Goal: Complete application form

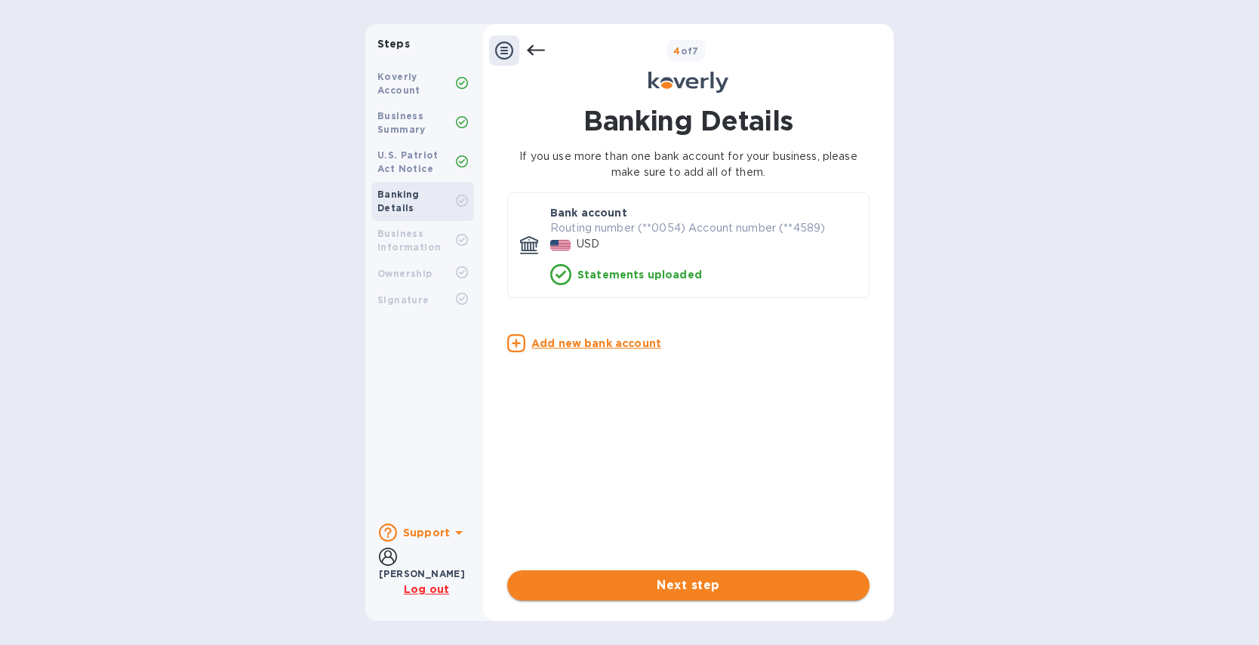
click at [685, 586] on span "Next step" at bounding box center [688, 586] width 338 height 18
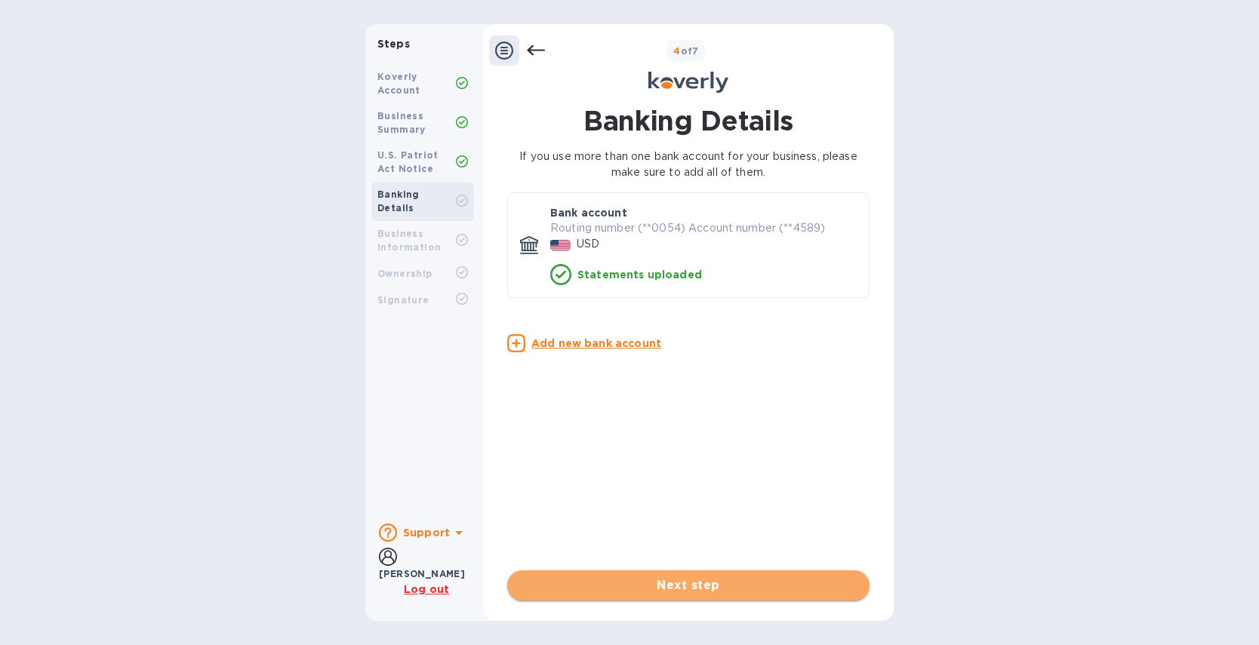
click at [705, 583] on span "Next step" at bounding box center [688, 586] width 338 height 18
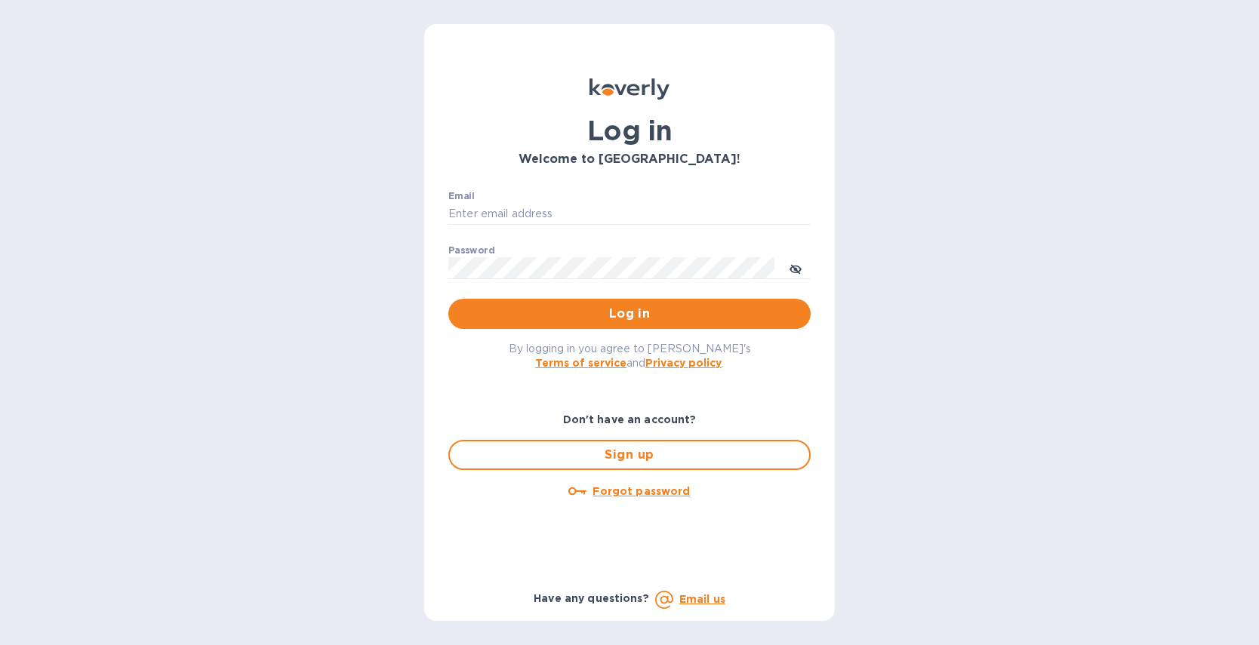
type input "[PERSON_NAME][EMAIL_ADDRESS][DOMAIN_NAME]"
click at [585, 309] on span "Log in" at bounding box center [629, 314] width 338 height 18
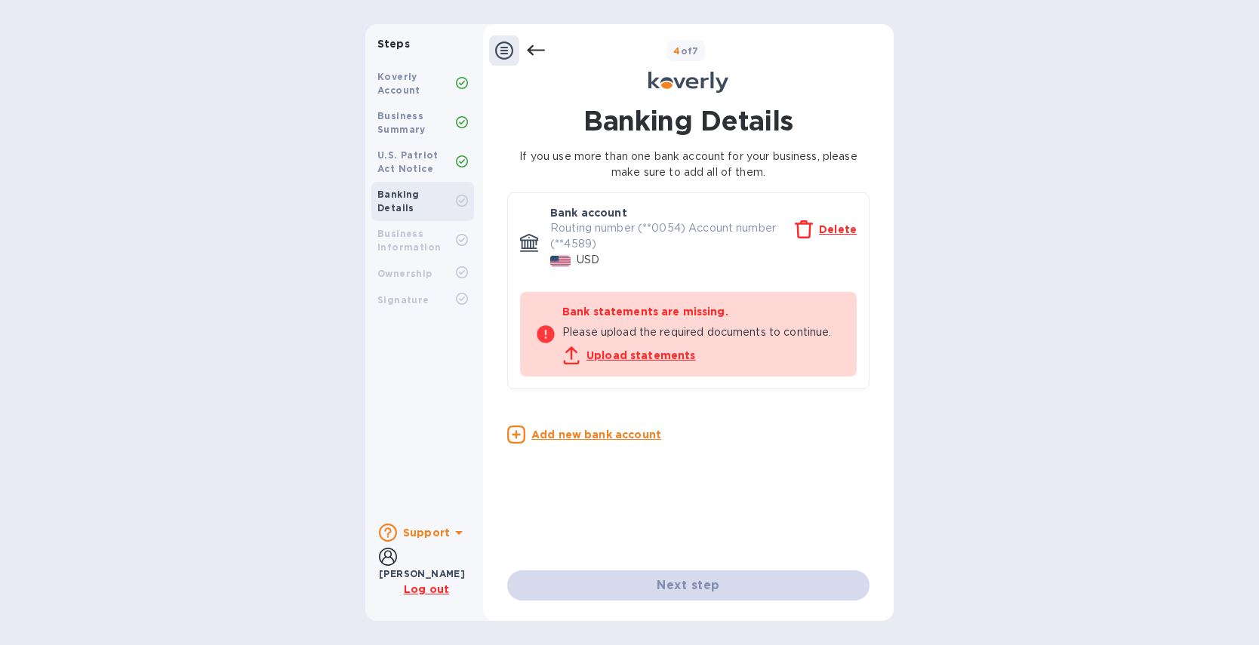
click at [639, 356] on u "Upload statements" at bounding box center [641, 355] width 109 height 12
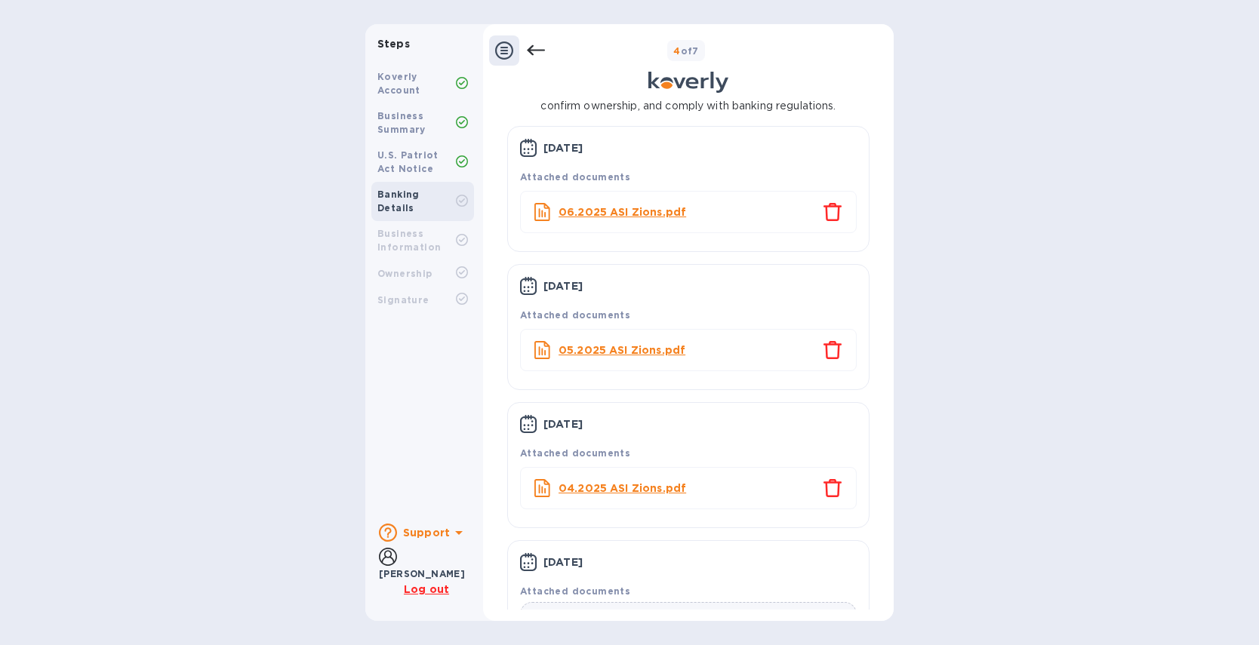
scroll to position [224, 0]
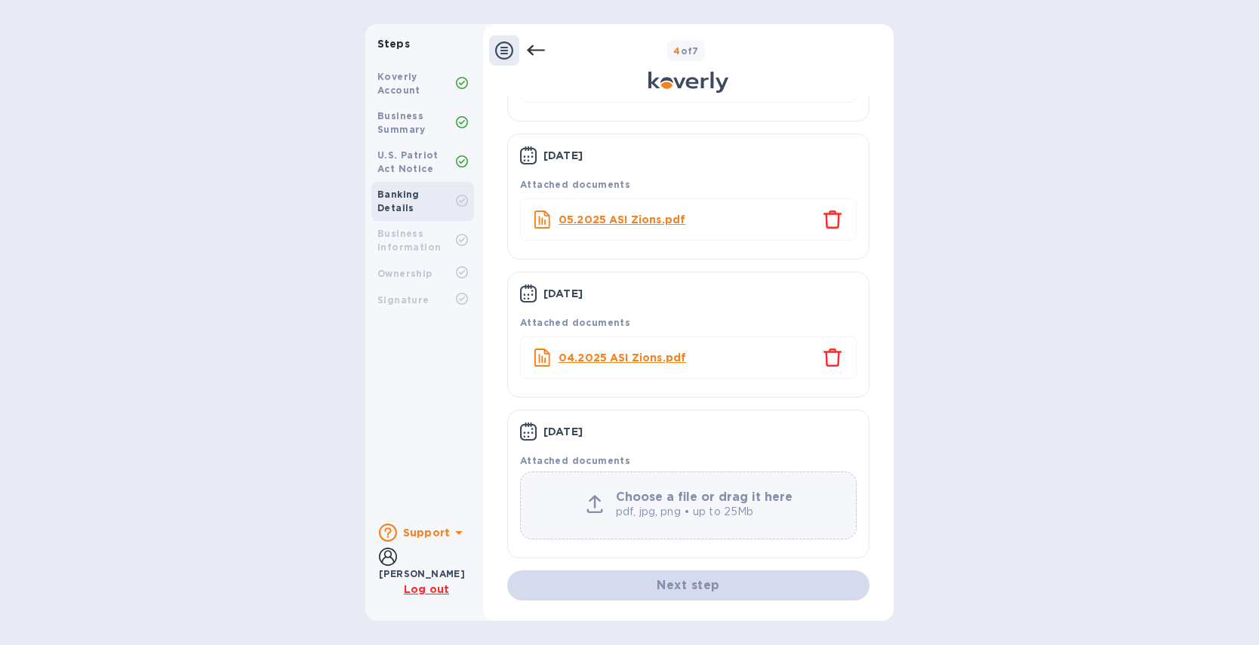
click at [687, 584] on div "Next step" at bounding box center [688, 586] width 362 height 30
click at [724, 405] on div "Business Bank Statements Routing number (**0054) Account number (**4589) We req…" at bounding box center [688, 226] width 362 height 690
click at [828, 356] on icon "close" at bounding box center [833, 358] width 18 height 18
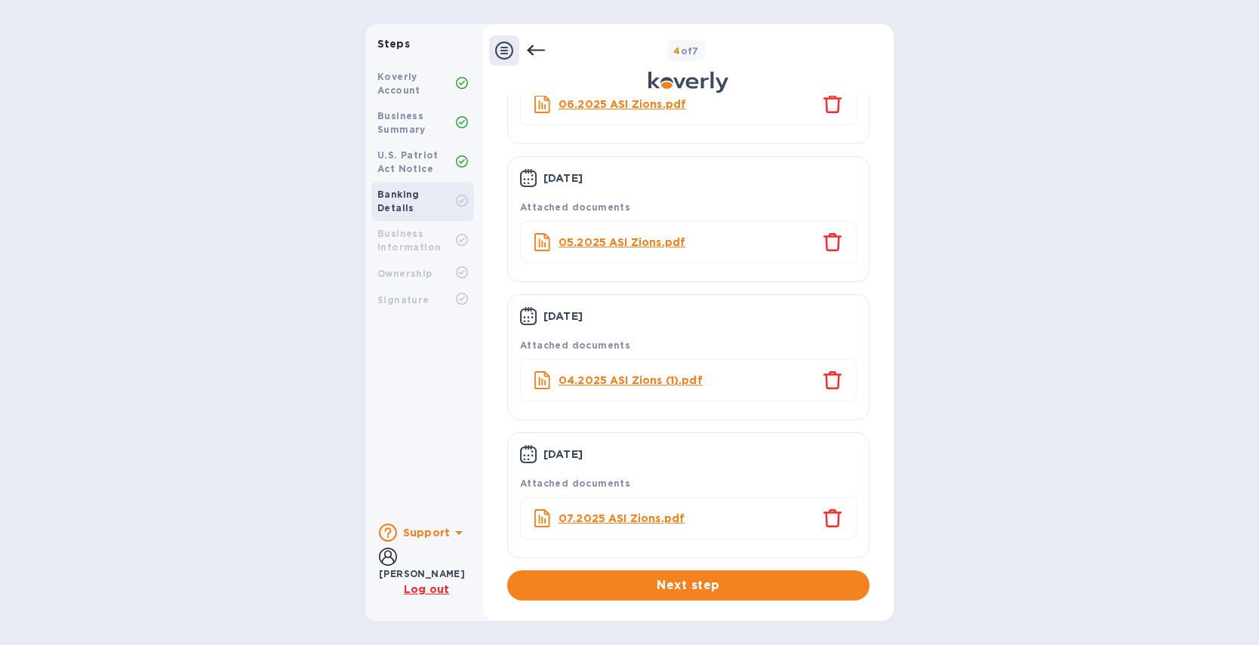
scroll to position [202, 0]
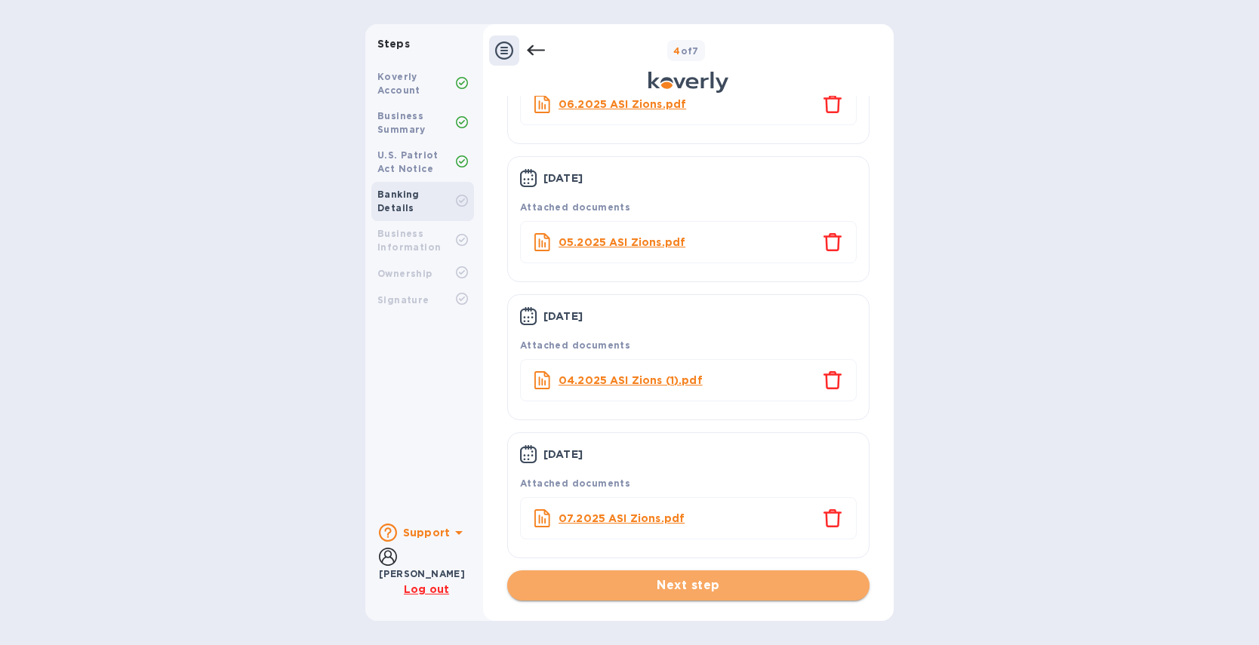
click at [678, 585] on span "Next step" at bounding box center [688, 586] width 338 height 18
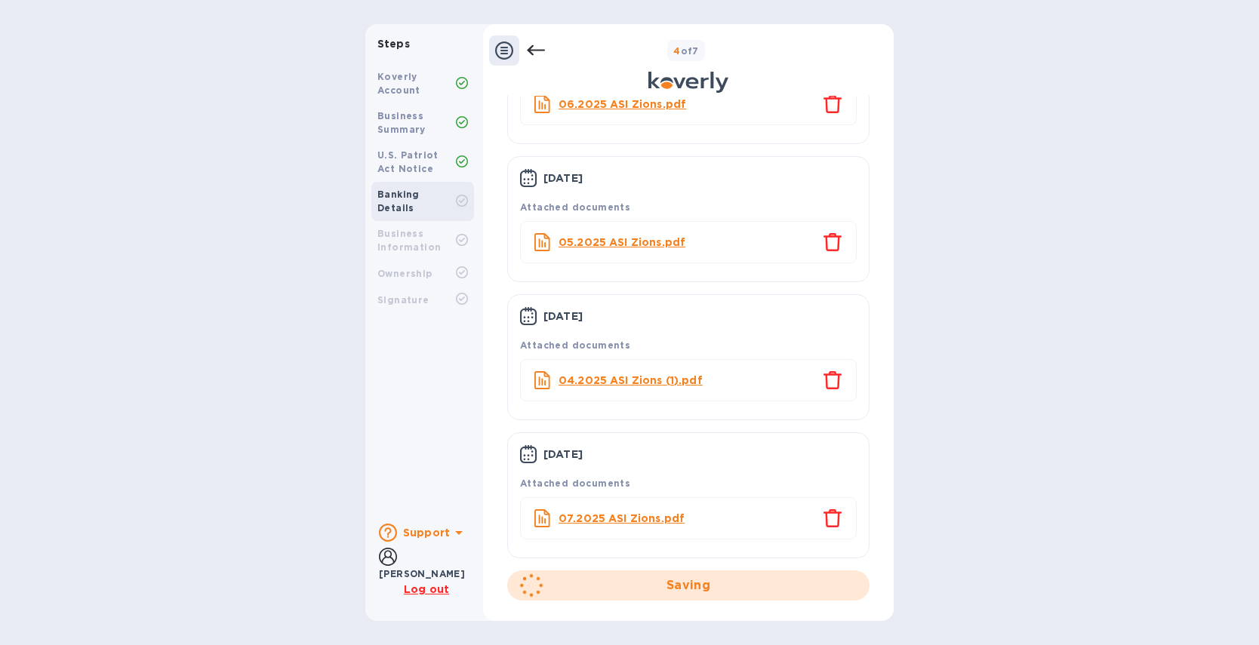
scroll to position [0, 0]
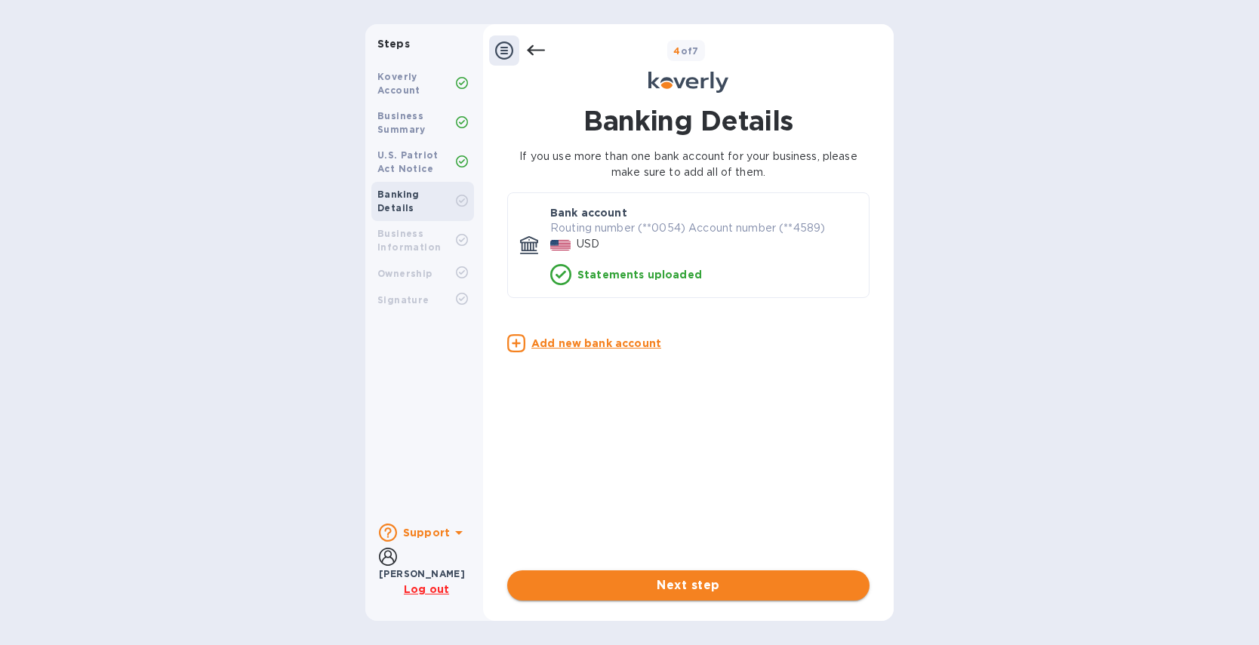
click at [688, 586] on span "Next step" at bounding box center [688, 586] width 338 height 18
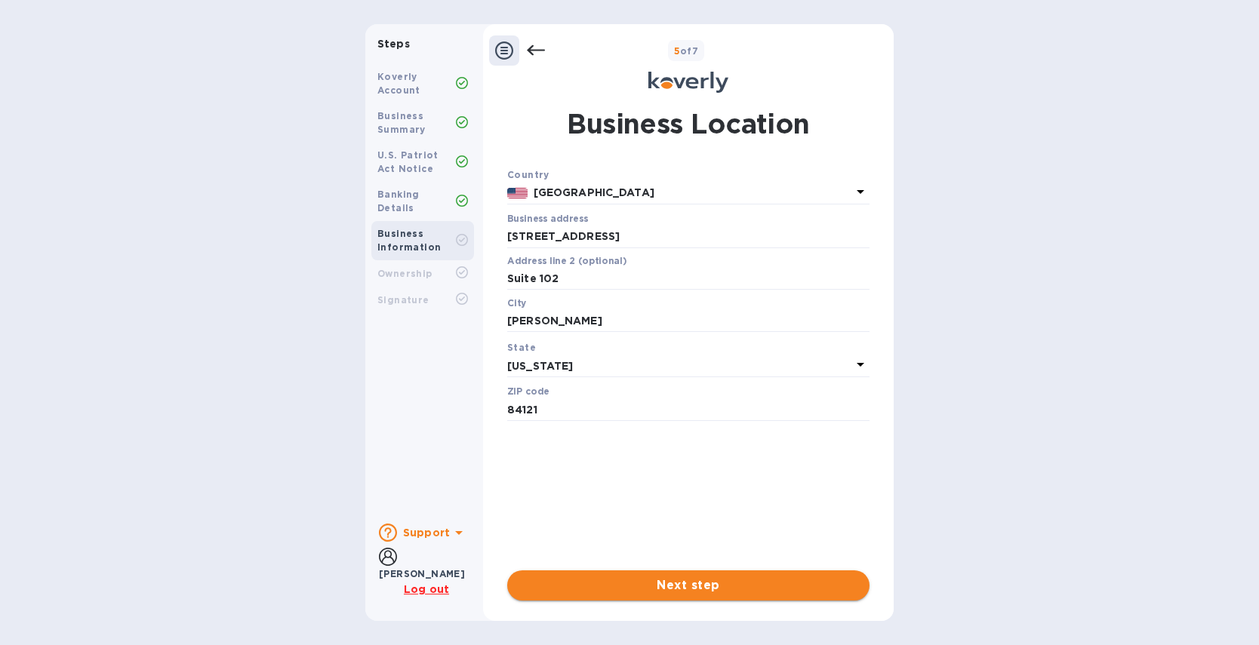
click at [689, 587] on span "Next step" at bounding box center [688, 586] width 338 height 18
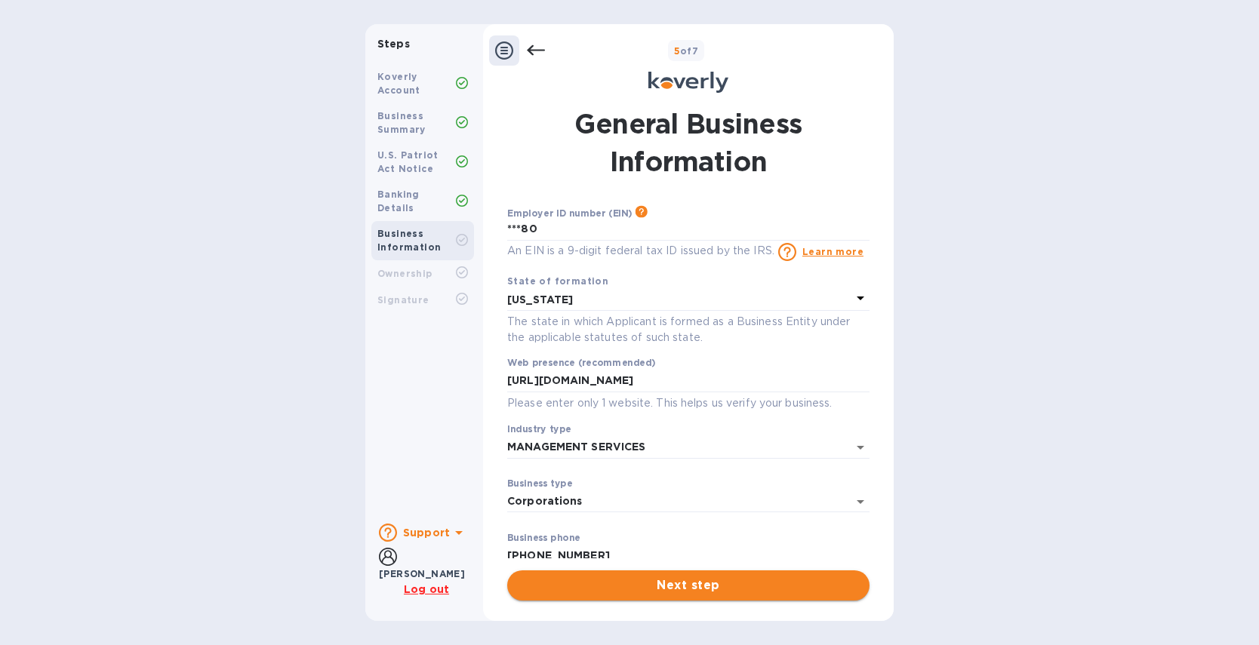
click at [695, 580] on span "Next step" at bounding box center [688, 586] width 338 height 18
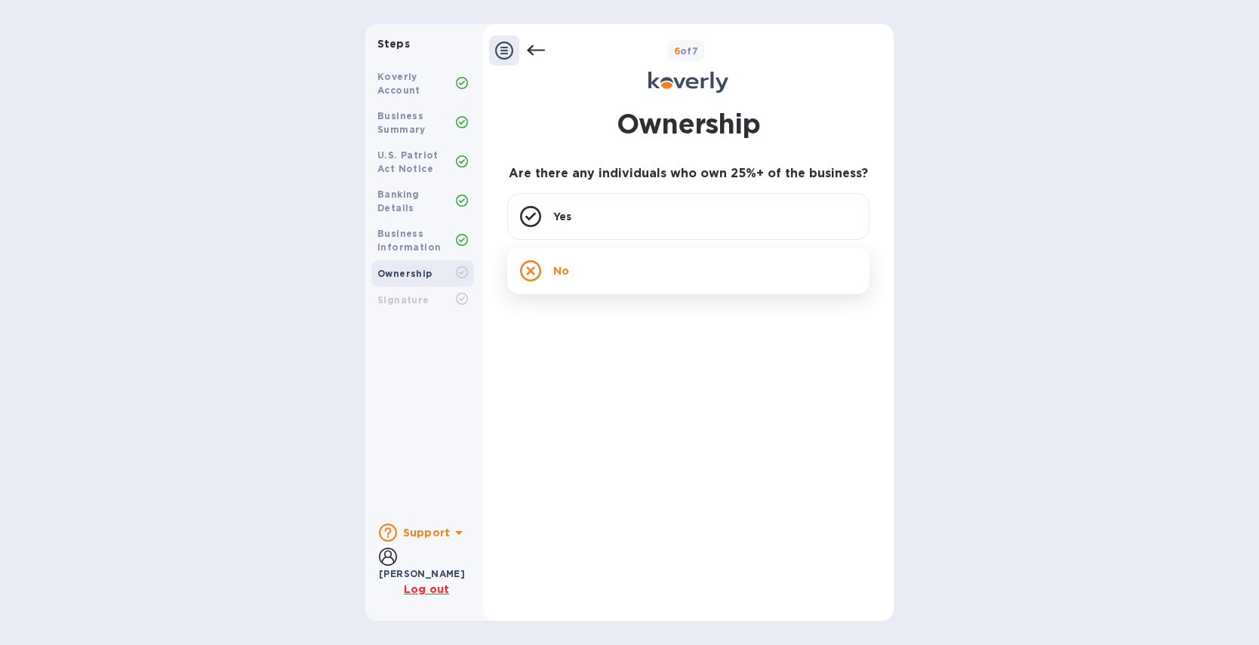
click at [608, 268] on div "No" at bounding box center [688, 271] width 362 height 47
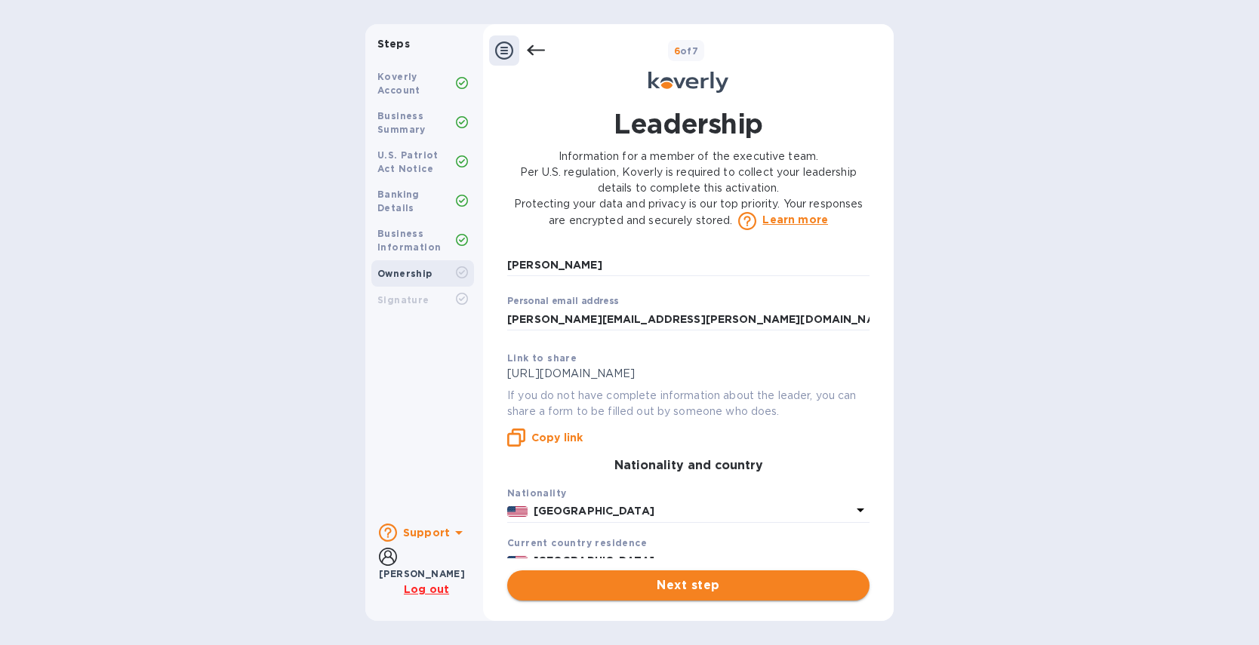
scroll to position [130, 0]
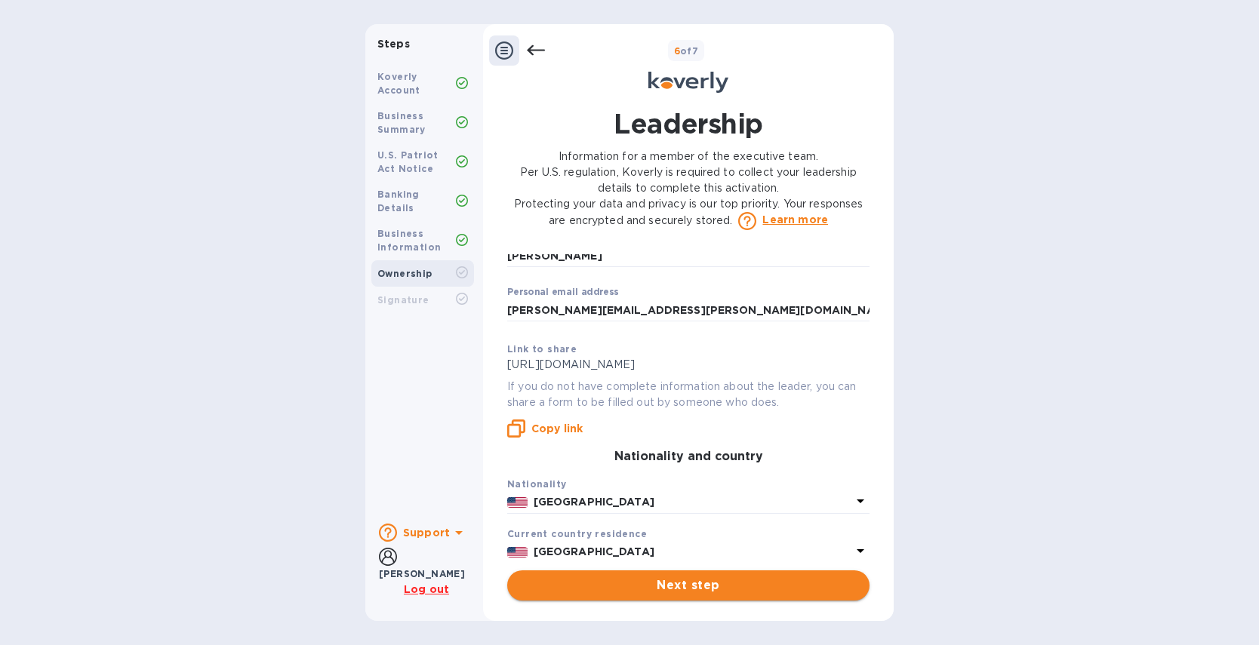
click at [718, 590] on span "Next step" at bounding box center [688, 586] width 338 height 18
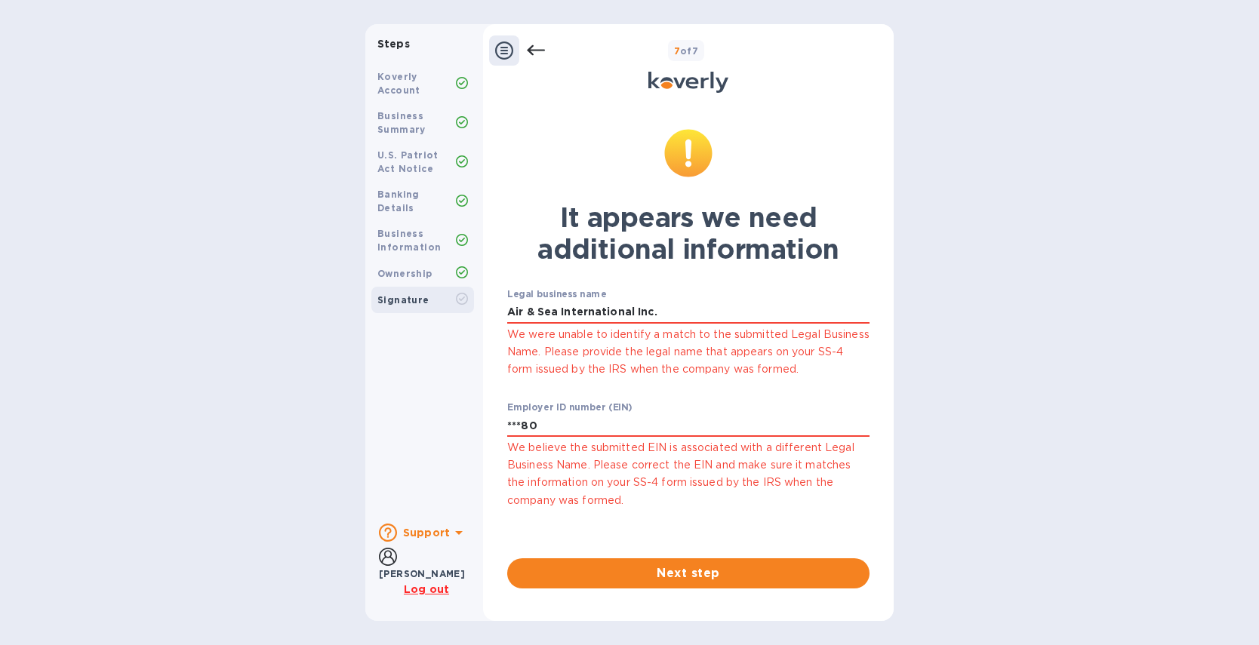
click at [722, 408] on div "Employer ID number (EIN) ***80 We believe the submitted EIN is associated with …" at bounding box center [688, 455] width 362 height 107
click at [687, 310] on input "Air & Sea International Inc." at bounding box center [688, 312] width 362 height 23
drag, startPoint x: 631, startPoint y: 310, endPoint x: 747, endPoint y: 306, distance: 115.6
click at [747, 306] on input "Air & Sea International Inc." at bounding box center [688, 312] width 362 height 23
type input "Air & Sea International"
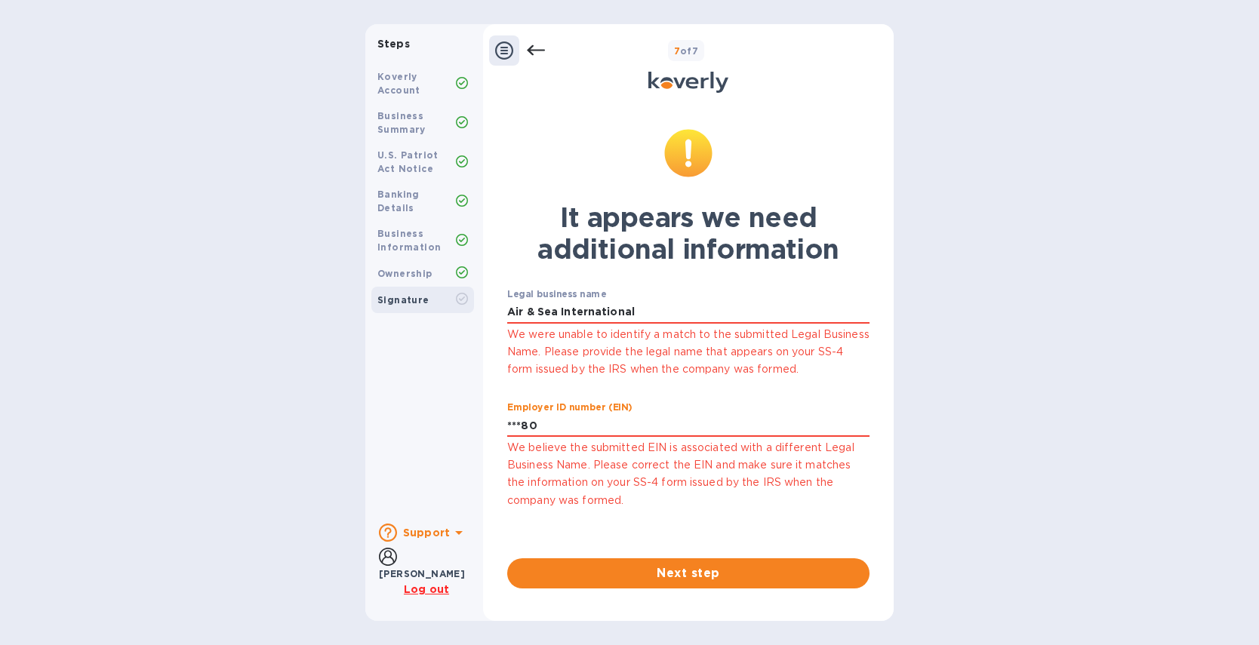
drag, startPoint x: 563, startPoint y: 433, endPoint x: 340, endPoint y: 410, distance: 223.9
click at [340, 410] on div "Steps Koverly Account Business Summary U.S. Patriot Act Notice Banking Details …" at bounding box center [629, 322] width 1259 height 597
click at [547, 432] on input "***80" at bounding box center [688, 425] width 362 height 23
drag, startPoint x: 546, startPoint y: 430, endPoint x: 409, endPoint y: 425, distance: 136.7
click at [410, 425] on div "Steps Koverly Account Business Summary U.S. Patriot Act Notice Banking Details …" at bounding box center [629, 322] width 528 height 597
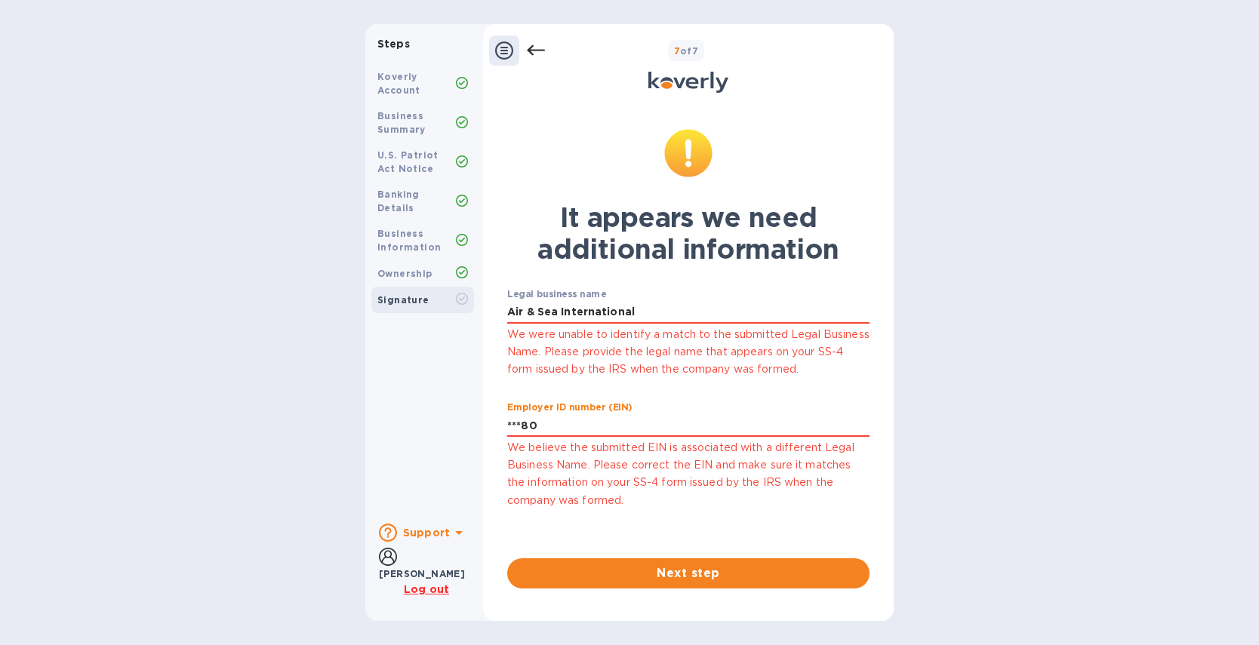
type input "***80"
click at [692, 575] on span "Next step" at bounding box center [688, 574] width 338 height 18
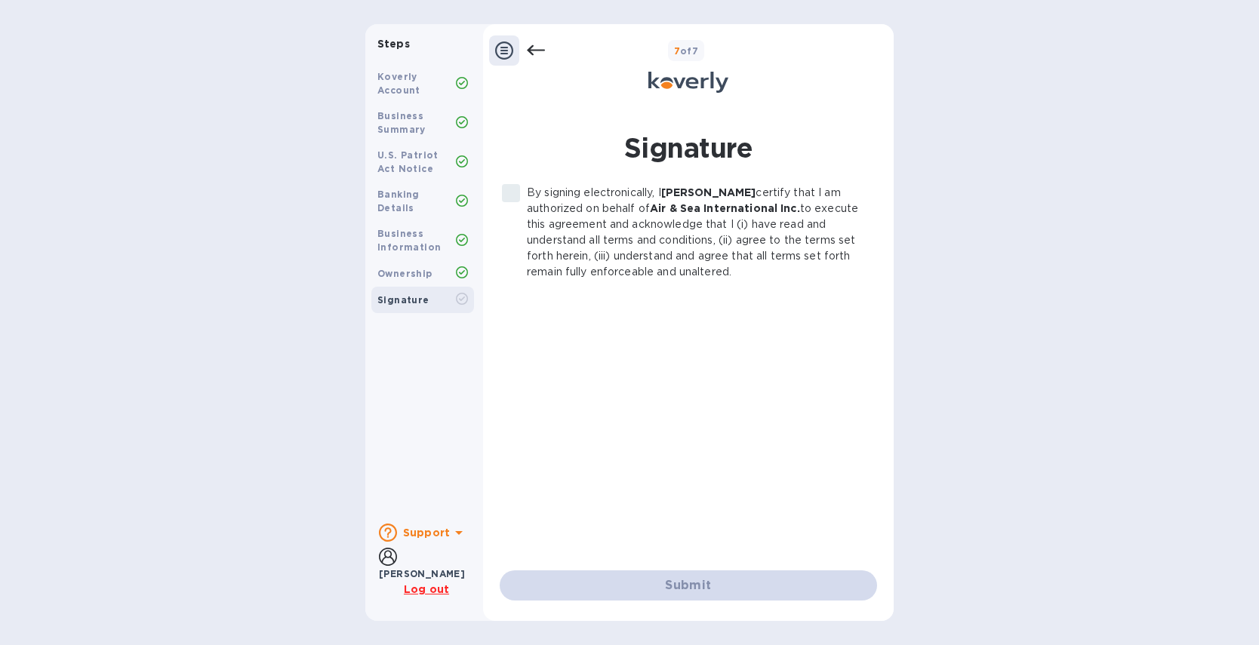
click at [511, 192] on label "By signing electronically, I Rebecca Johnson certify that I am authorized on be…" at bounding box center [680, 232] width 370 height 95
click at [510, 190] on label "By signing electronically, I Rebecca Johnson certify that I am authorized on be…" at bounding box center [680, 232] width 370 height 95
click at [522, 198] on label "By signing electronically, I Rebecca Johnson certify that I am authorized on be…" at bounding box center [680, 232] width 370 height 95
click at [512, 191] on label "By signing electronically, I Rebecca Johnson certify that I am authorized on be…" at bounding box center [680, 232] width 370 height 95
click at [570, 142] on h1 "Signature" at bounding box center [688, 148] width 377 height 38
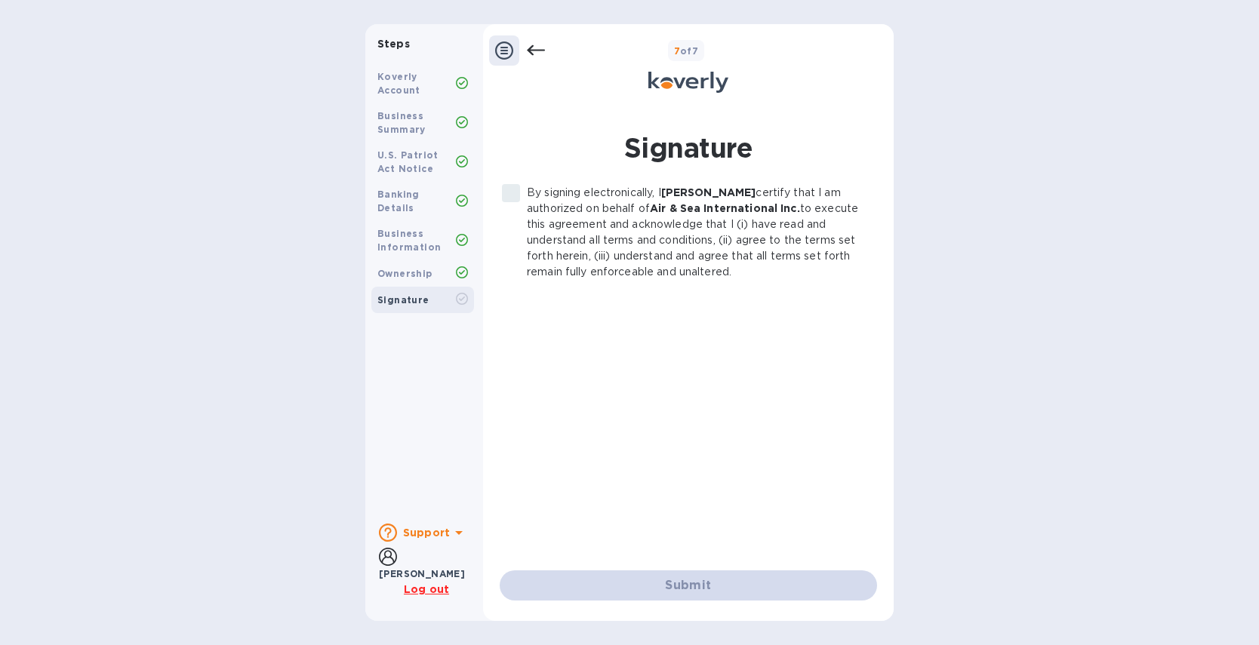
click at [734, 205] on b "Air & Sea International Inc." at bounding box center [725, 208] width 150 height 12
click at [500, 46] on icon at bounding box center [504, 51] width 18 height 18
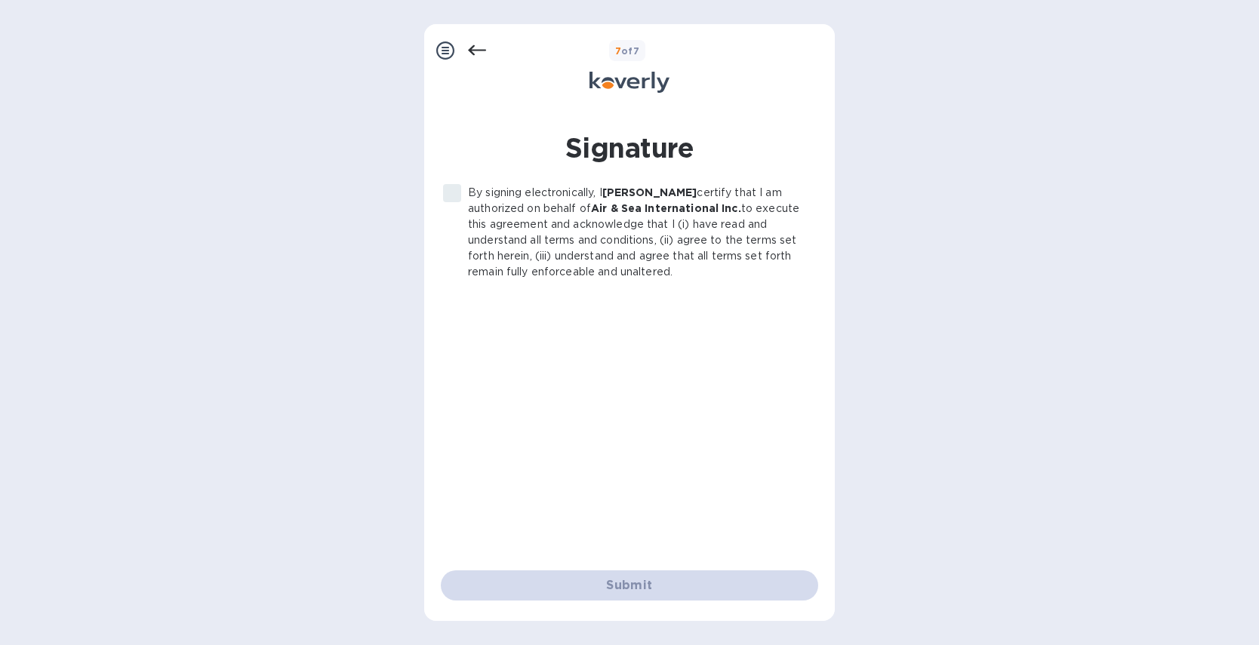
click at [446, 45] on icon at bounding box center [445, 51] width 18 height 18
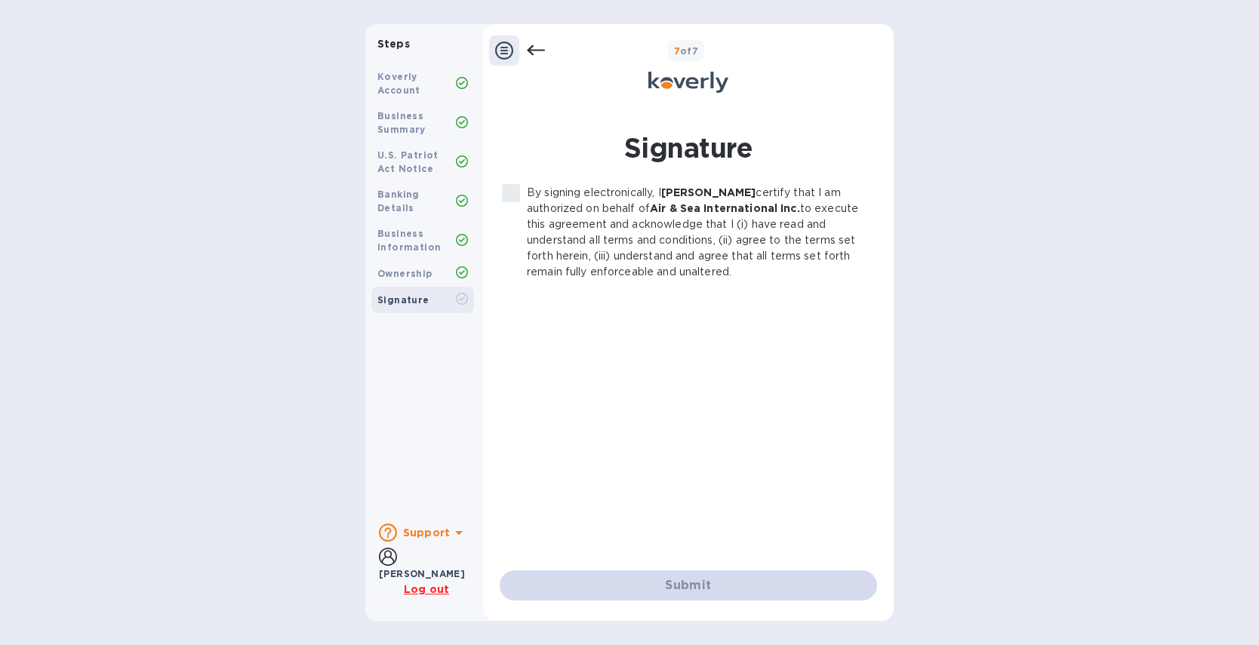
click at [507, 192] on label "By signing electronically, I Rebecca Johnson certify that I am authorized on be…" at bounding box center [680, 232] width 370 height 95
click at [511, 190] on label "By signing electronically, I Rebecca Johnson certify that I am authorized on be…" at bounding box center [680, 232] width 370 height 95
click at [514, 191] on label "By signing electronically, I Rebecca Johnson certify that I am authorized on be…" at bounding box center [680, 232] width 370 height 95
click at [603, 202] on p "By signing electronically, I Rebecca Johnson certify that I am authorized on be…" at bounding box center [696, 232] width 338 height 95
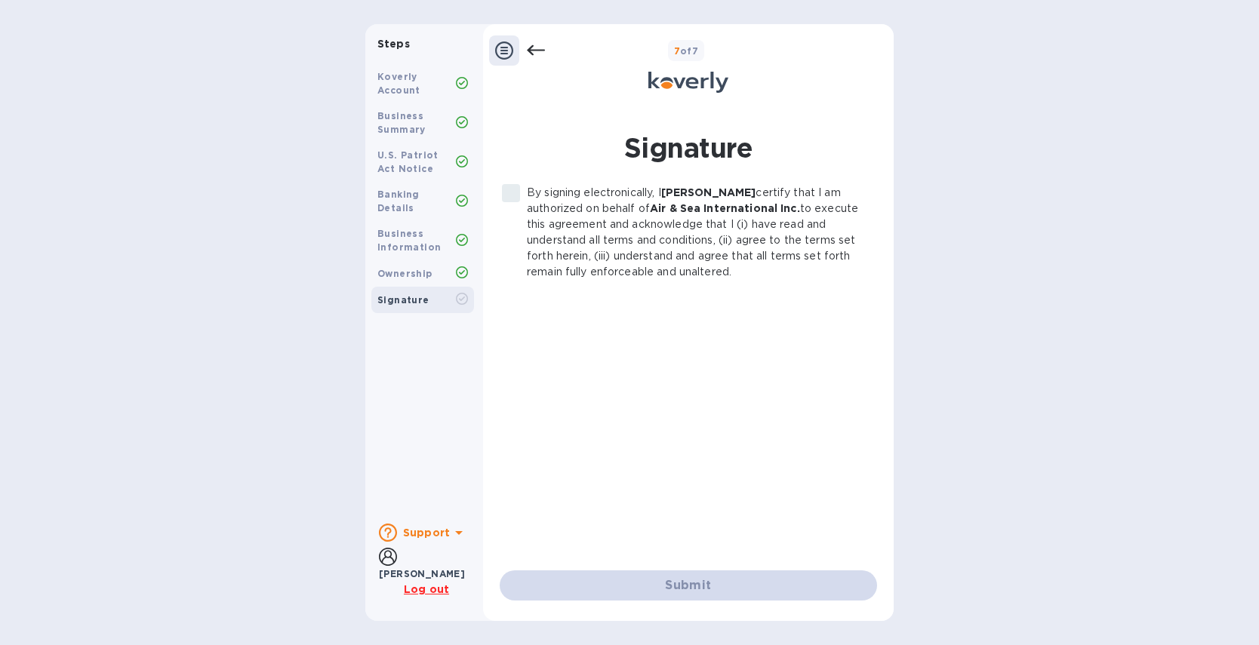
click at [654, 282] on div "By signing electronically, I Rebecca Johnson certify that I am authorized on be…" at bounding box center [688, 366] width 377 height 362
click at [517, 191] on label "By signing electronically, I Rebecca Johnson certify that I am authorized on be…" at bounding box center [680, 232] width 370 height 95
click at [516, 192] on label "By signing electronically, I Rebecca Johnson certify that I am authorized on be…" at bounding box center [680, 232] width 370 height 95
click at [515, 192] on label "By signing electronically, I Rebecca Johnson certify that I am authorized on be…" at bounding box center [680, 232] width 370 height 95
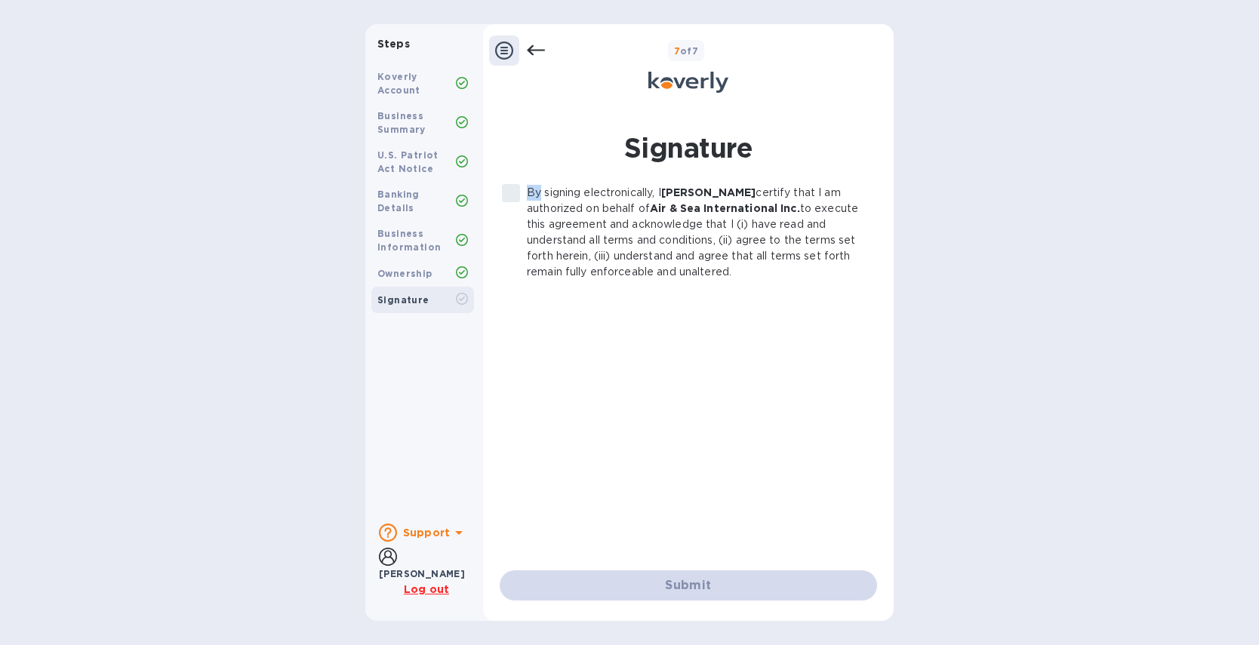
click at [515, 192] on label "By signing electronically, I Rebecca Johnson certify that I am authorized on be…" at bounding box center [680, 232] width 370 height 95
click at [507, 191] on label "By signing electronically, I Rebecca Johnson certify that I am authorized on be…" at bounding box center [680, 232] width 370 height 95
click at [509, 192] on label "By signing electronically, I Rebecca Johnson certify that I am authorized on be…" at bounding box center [680, 232] width 370 height 95
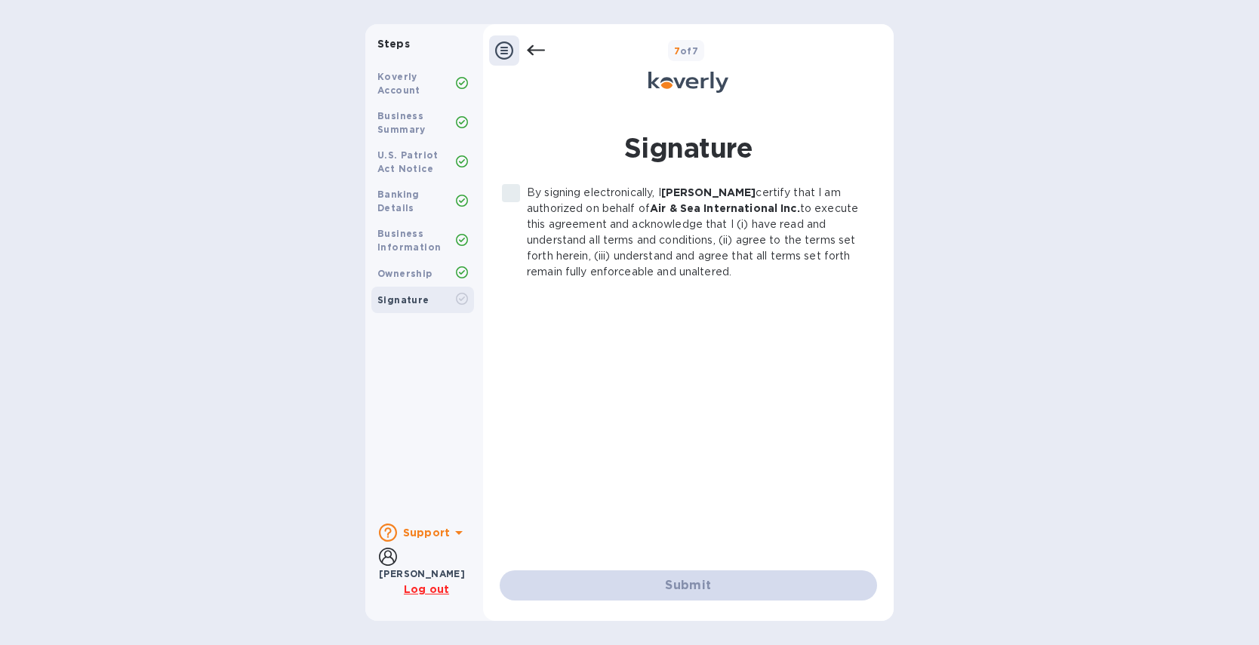
click at [509, 192] on label "By signing electronically, I Rebecca Johnson certify that I am authorized on be…" at bounding box center [680, 232] width 370 height 95
click at [508, 47] on icon at bounding box center [504, 51] width 18 height 18
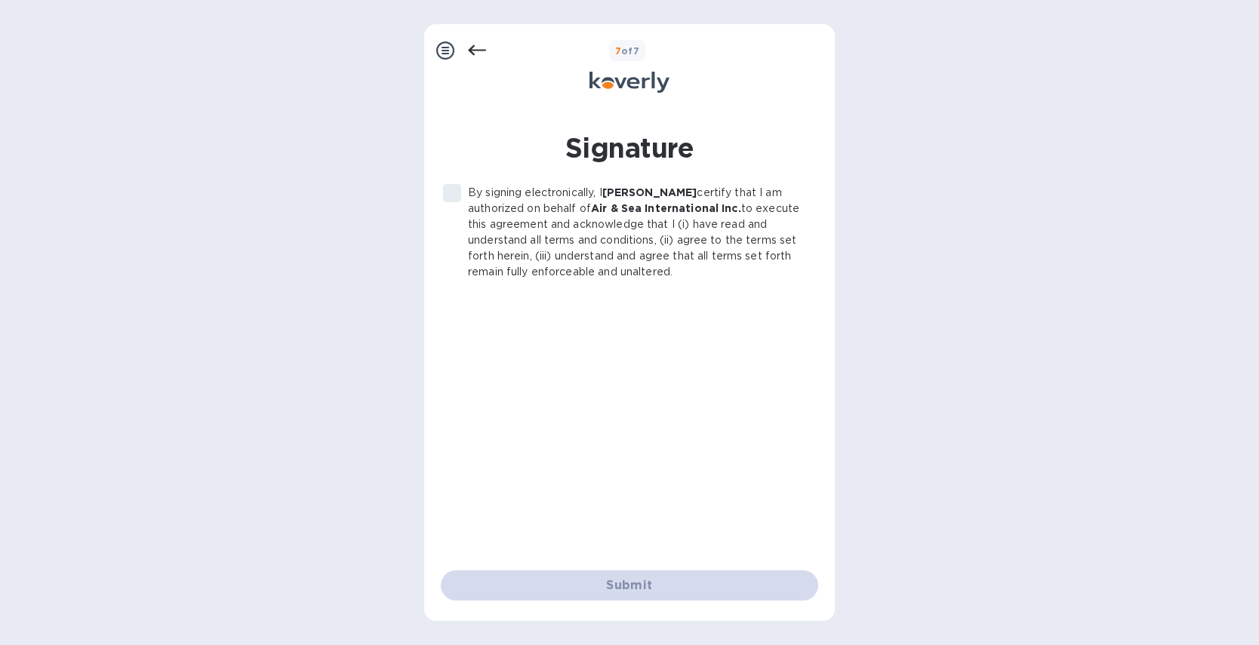
click at [453, 48] on icon at bounding box center [445, 51] width 18 height 18
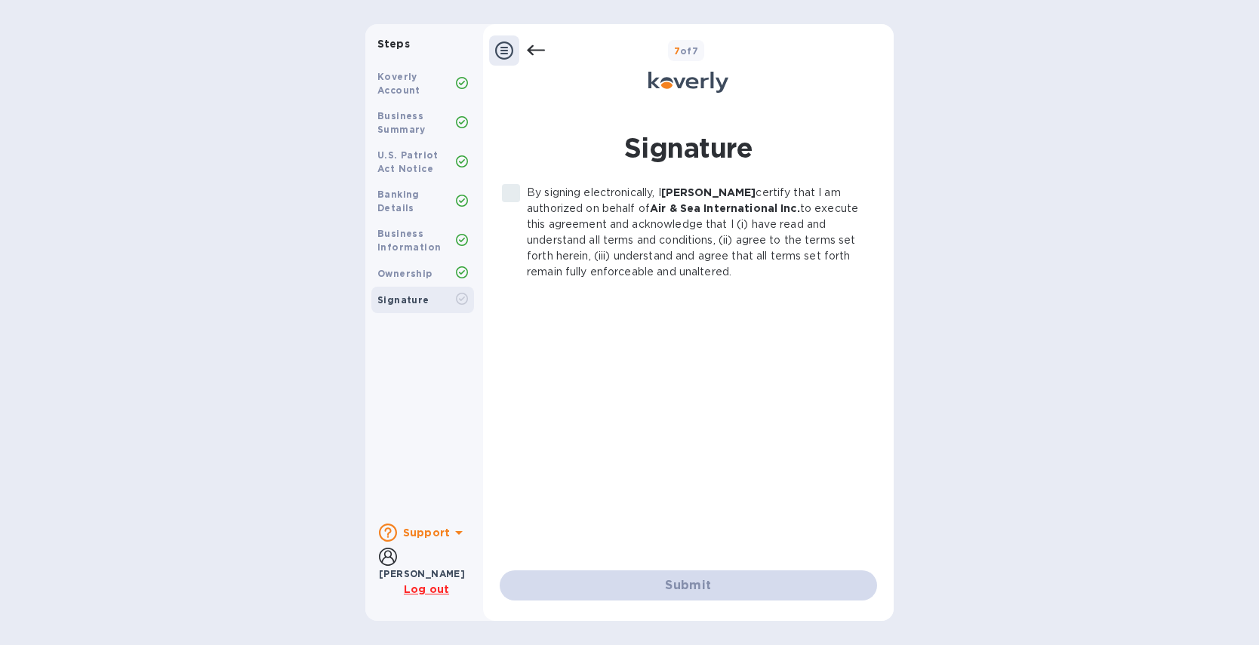
click at [737, 199] on p "By signing electronically, I Rebecca Johnson certify that I am authorized on be…" at bounding box center [696, 232] width 338 height 95
drag, startPoint x: 699, startPoint y: 194, endPoint x: 747, endPoint y: 192, distance: 48.3
click at [747, 192] on b "[PERSON_NAME]" at bounding box center [708, 192] width 95 height 12
click at [755, 304] on div "By signing electronically, I Rebecca Johnson certify that I am authorized on be…" at bounding box center [688, 366] width 377 height 362
drag, startPoint x: 617, startPoint y: 452, endPoint x: 735, endPoint y: 423, distance: 121.4
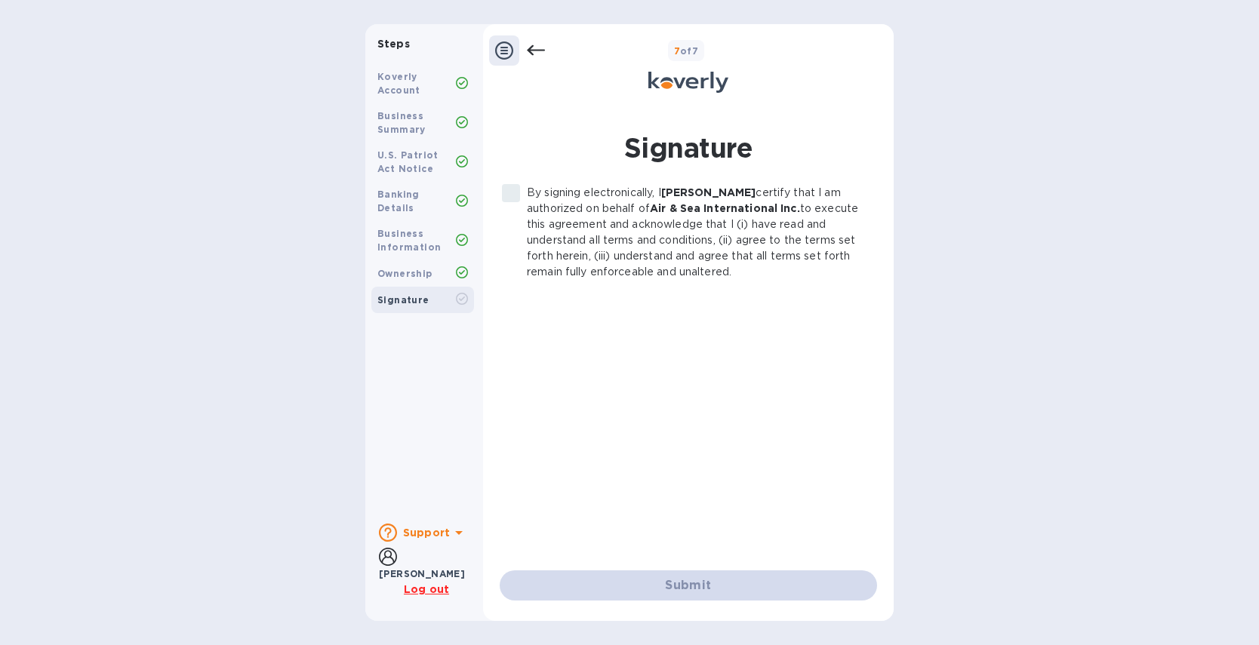
click at [735, 423] on div "By signing electronically, I Rebecca Johnson certify that I am authorized on be…" at bounding box center [688, 366] width 377 height 362
click at [510, 196] on label "By signing electronically, I Rebecca Johnson certify that I am authorized on be…" at bounding box center [680, 232] width 370 height 95
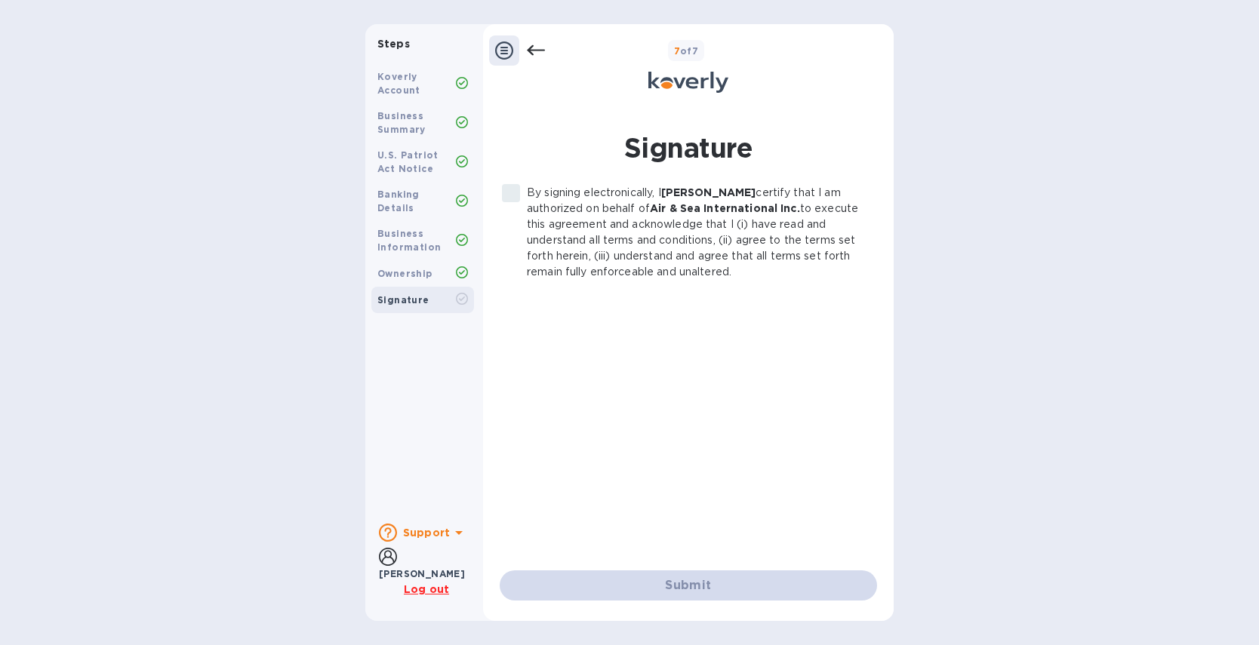
click at [668, 580] on div "Submit" at bounding box center [688, 586] width 377 height 30
click at [675, 584] on div "Submit" at bounding box center [688, 586] width 377 height 30
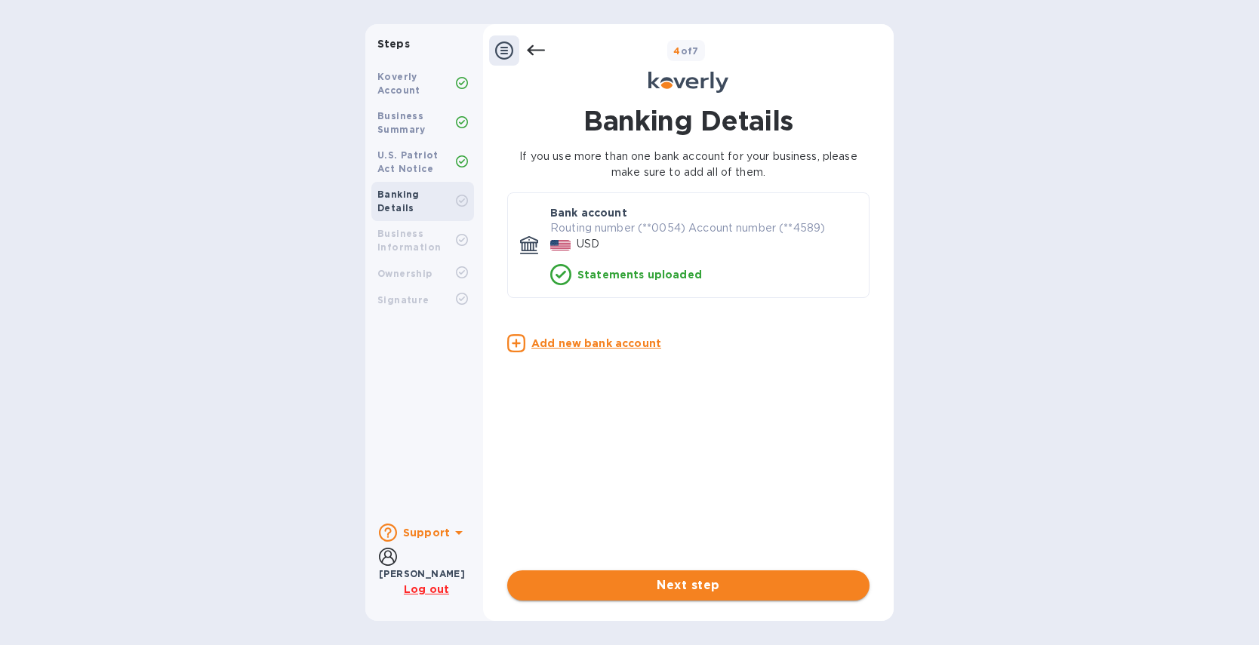
click at [682, 583] on span "Next step" at bounding box center [688, 586] width 338 height 18
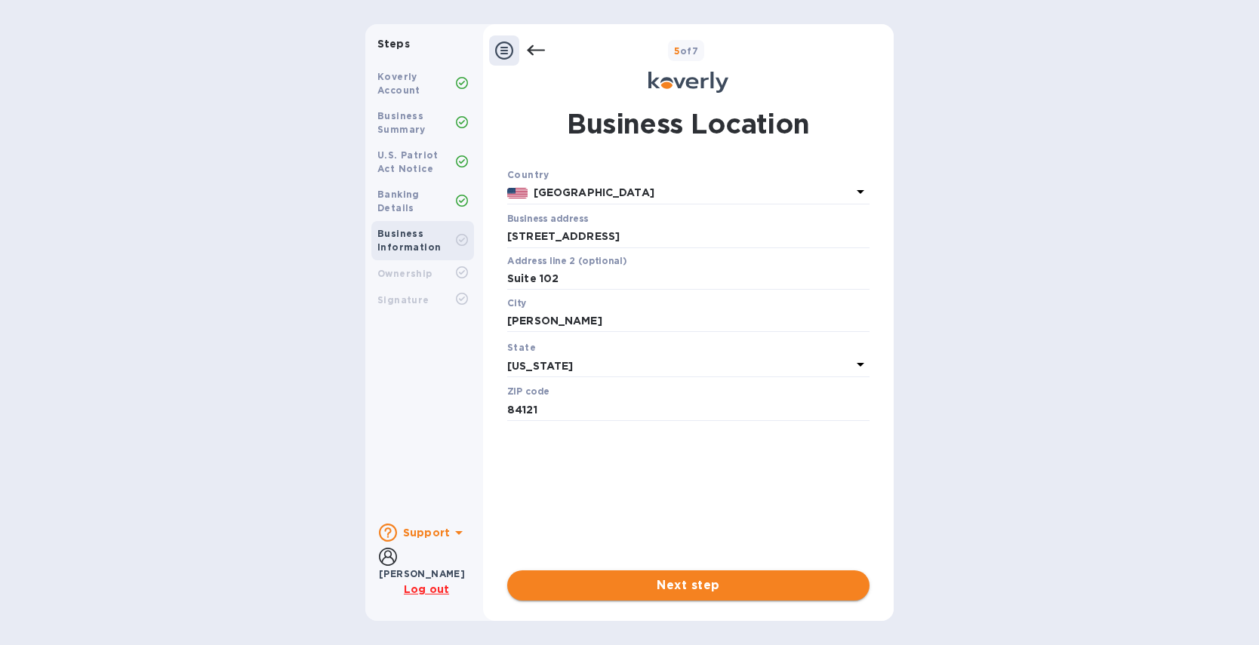
click at [700, 590] on span "Next step" at bounding box center [688, 586] width 338 height 18
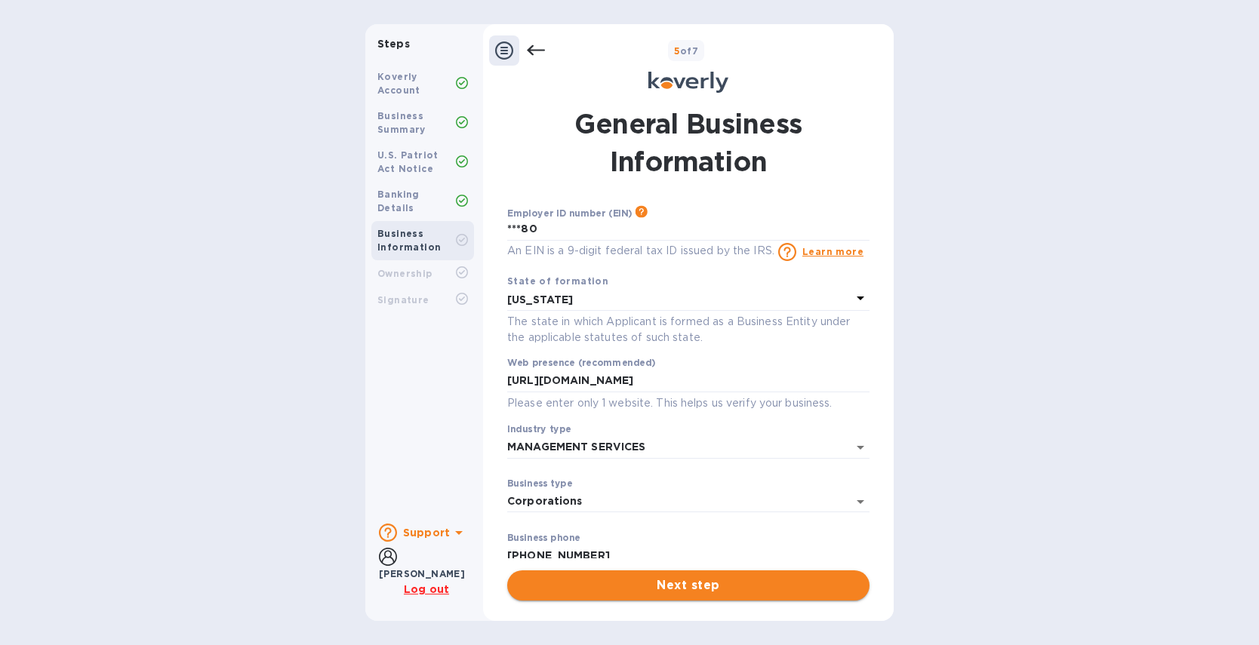
click at [667, 584] on span "Next step" at bounding box center [688, 586] width 338 height 18
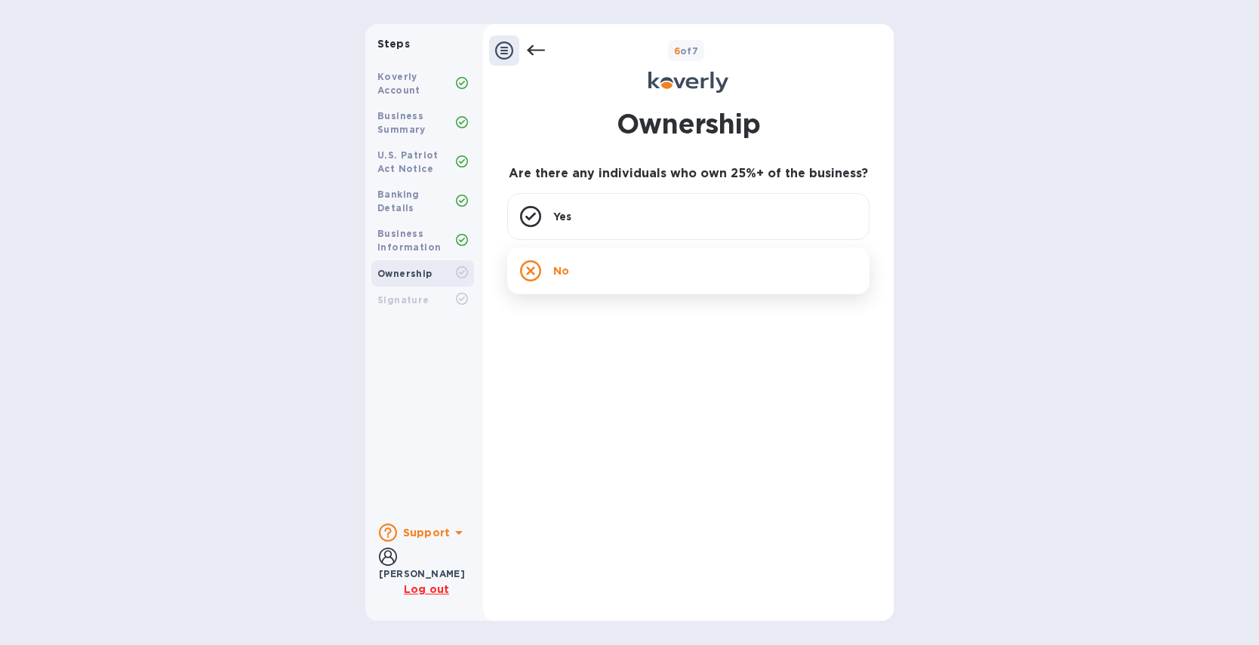
click at [589, 260] on div "No" at bounding box center [688, 271] width 362 height 47
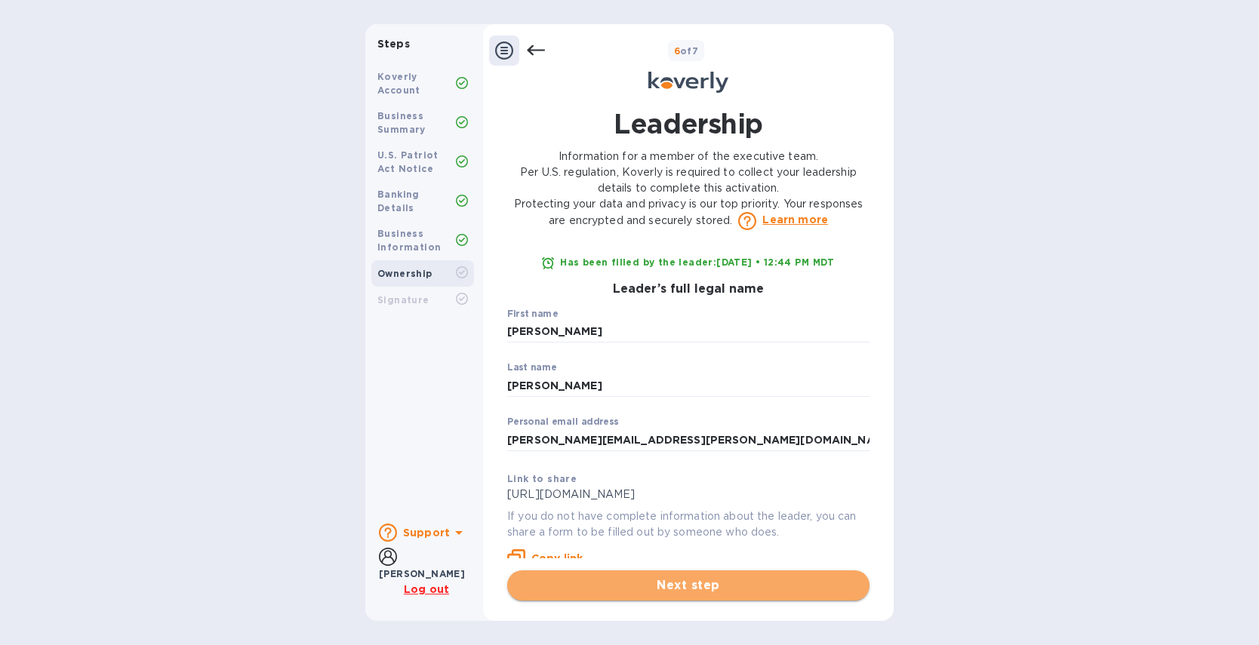
click at [682, 590] on span "Next step" at bounding box center [688, 586] width 338 height 18
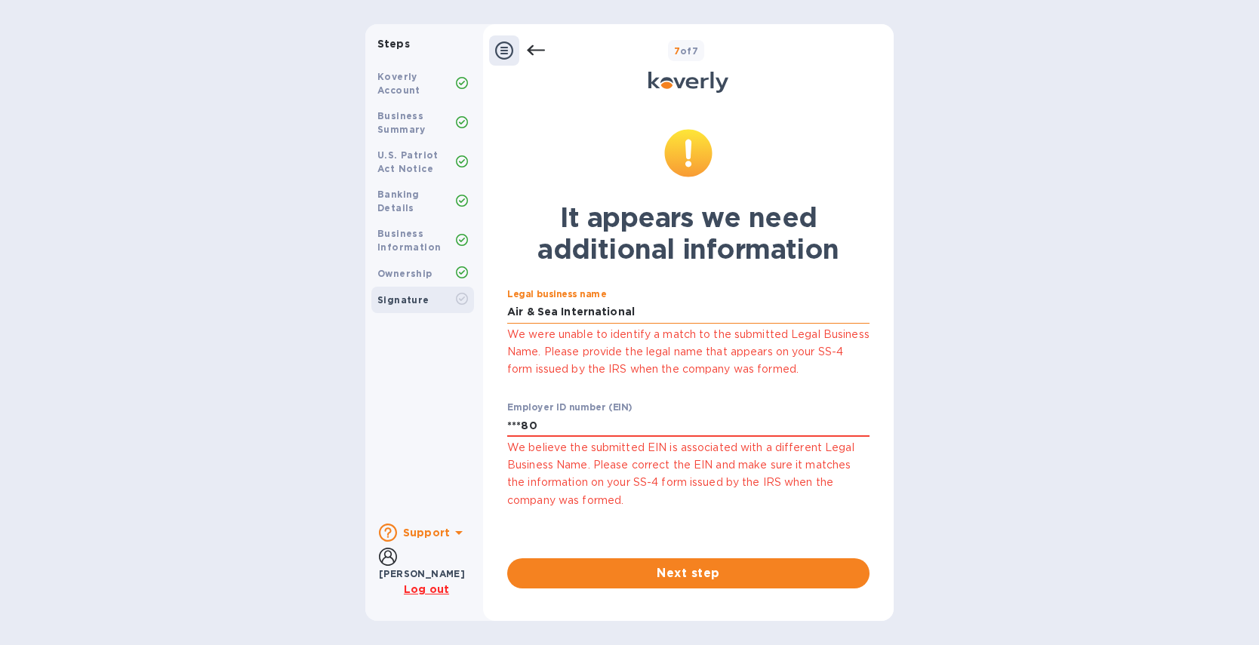
click at [662, 310] on input "Air & Sea International" at bounding box center [688, 312] width 362 height 23
click at [567, 430] on input "***80" at bounding box center [688, 425] width 362 height 23
drag, startPoint x: 596, startPoint y: 431, endPoint x: 438, endPoint y: 426, distance: 158.6
click at [440, 426] on div "Steps Koverly Account Business Summary U.S. Patriot Act Notice Banking Details …" at bounding box center [629, 322] width 528 height 597
click at [658, 303] on input "Air & Sea International" at bounding box center [688, 312] width 362 height 23
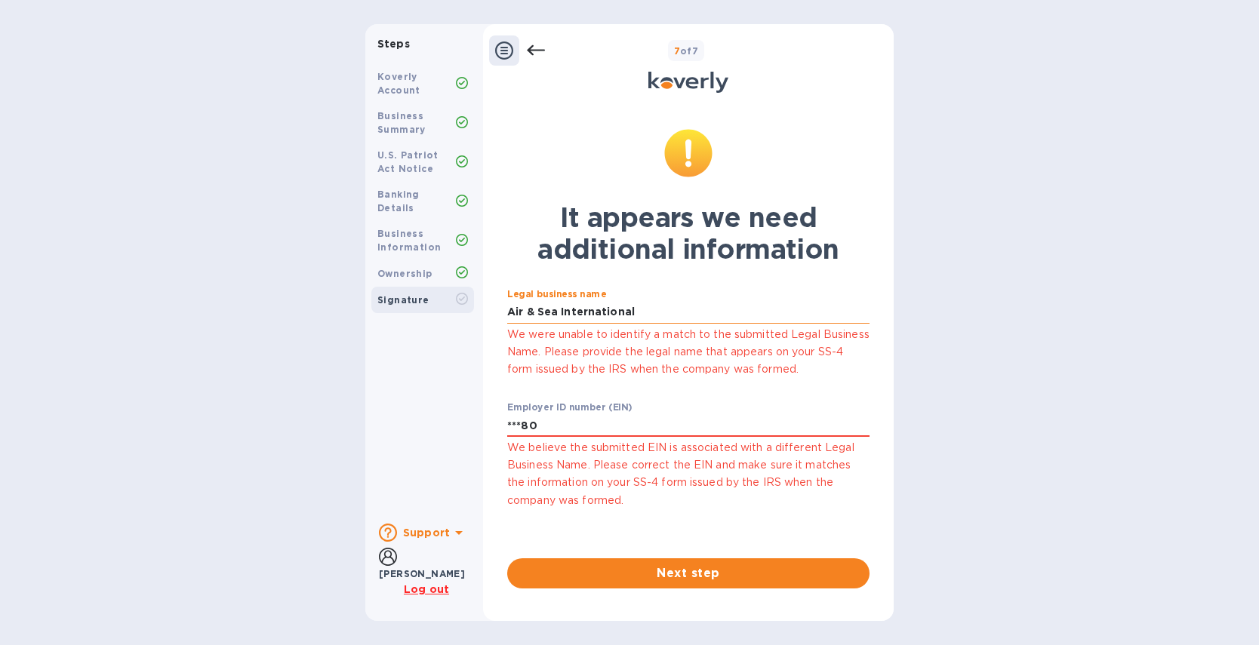
click at [648, 314] on input "Air & Sea International" at bounding box center [688, 312] width 362 height 23
drag, startPoint x: 577, startPoint y: 423, endPoint x: 445, endPoint y: 411, distance: 133.4
click at [445, 411] on div "Steps Koverly Account Business Summary U.S. Patriot Act Notice Banking Details …" at bounding box center [629, 322] width 528 height 597
type input "***80"
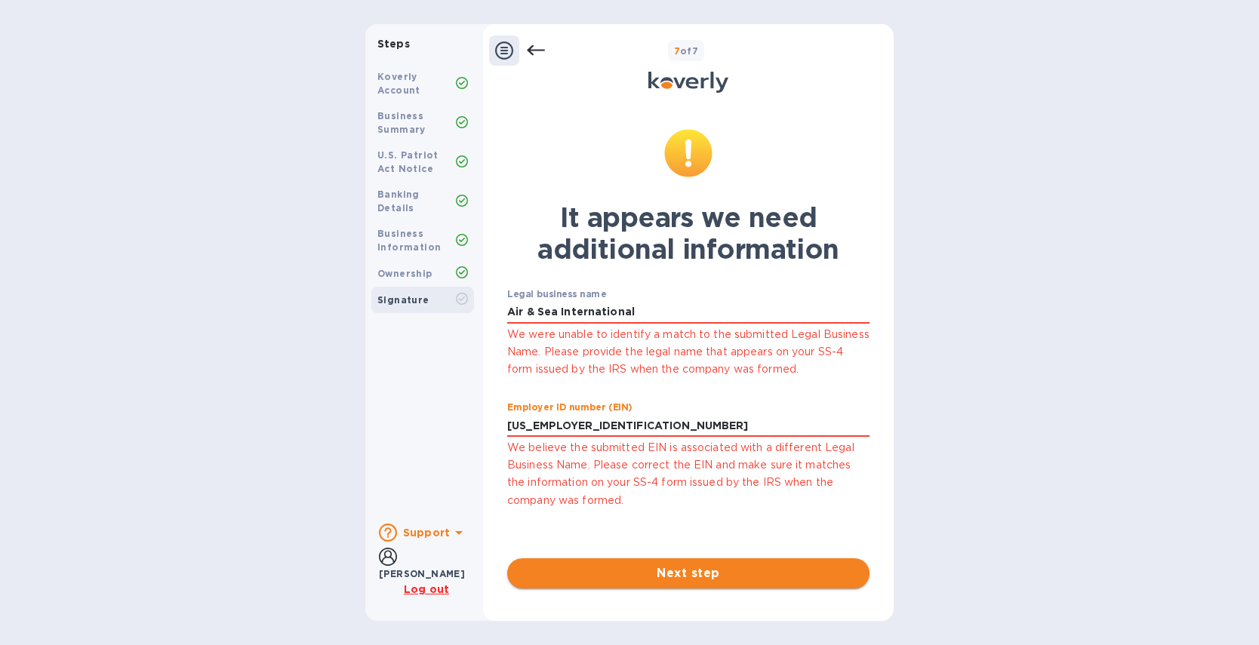
type input "***80"
click at [681, 576] on span "Next step" at bounding box center [688, 574] width 338 height 18
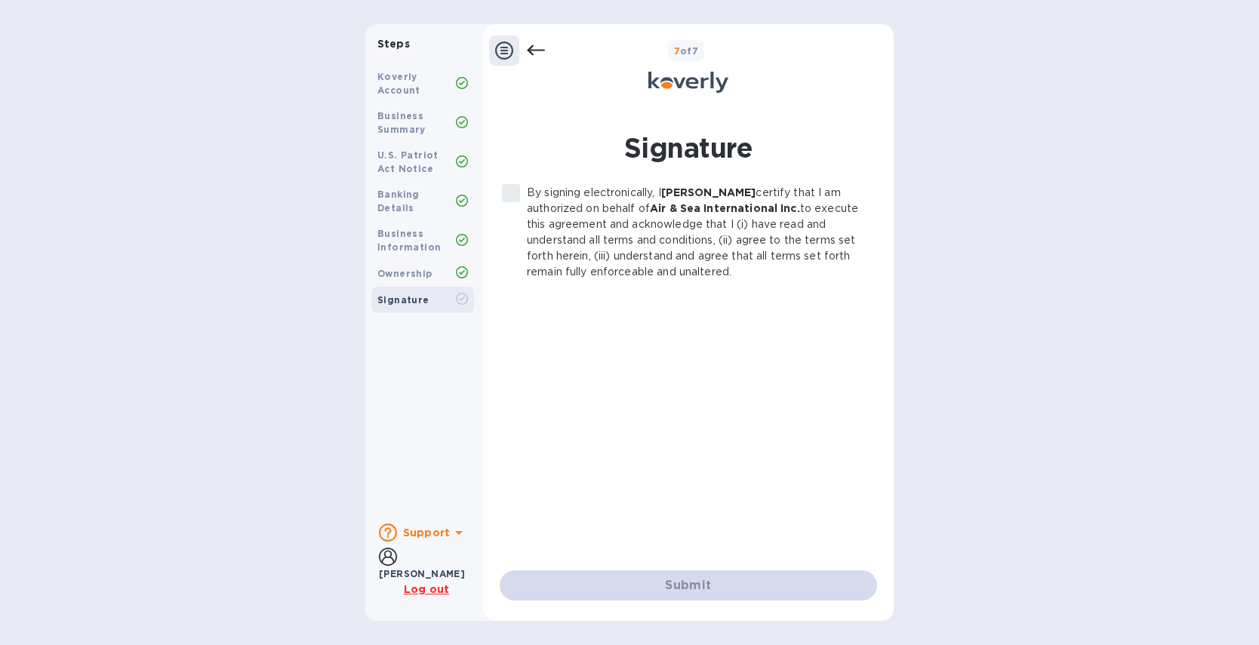
click at [512, 196] on label "By signing electronically, I Rebecca Johnson certify that I am authorized on be…" at bounding box center [680, 232] width 370 height 95
click at [511, 194] on label "By signing electronically, I Rebecca Johnson certify that I am authorized on be…" at bounding box center [680, 232] width 370 height 95
click at [687, 213] on b "Air & Sea International Inc." at bounding box center [725, 208] width 150 height 12
click at [691, 209] on b "Air & Sea International Inc." at bounding box center [725, 208] width 150 height 12
click at [587, 215] on p "By signing electronically, I Rebecca Johnson certify that I am authorized on be…" at bounding box center [696, 232] width 338 height 95
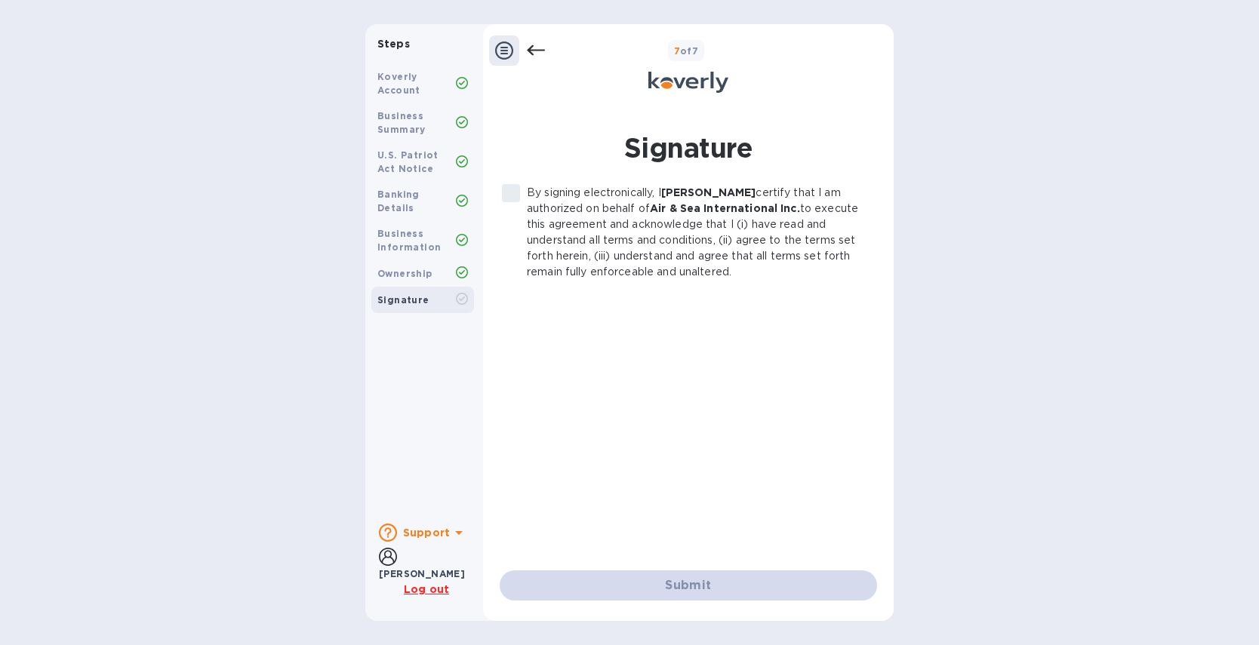
click at [593, 249] on p "By signing electronically, I Rebecca Johnson certify that I am authorized on be…" at bounding box center [696, 232] width 338 height 95
click at [436, 534] on b "Support" at bounding box center [426, 533] width 47 height 12
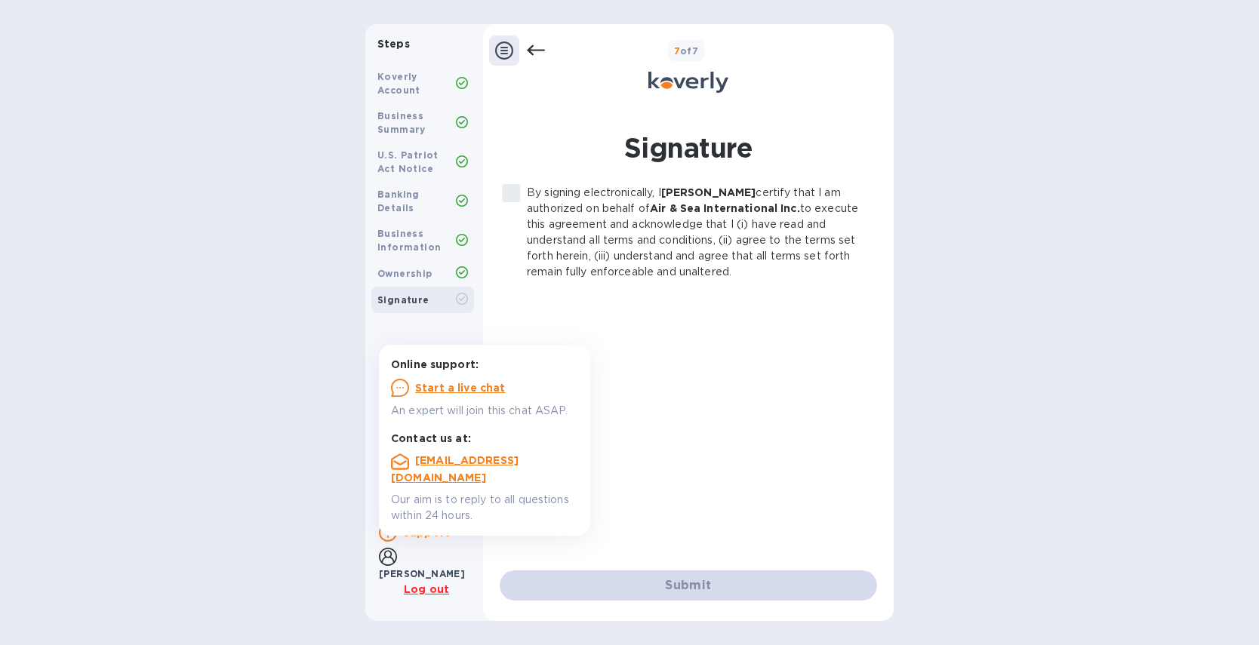
click at [440, 532] on b "Support" at bounding box center [426, 533] width 47 height 12
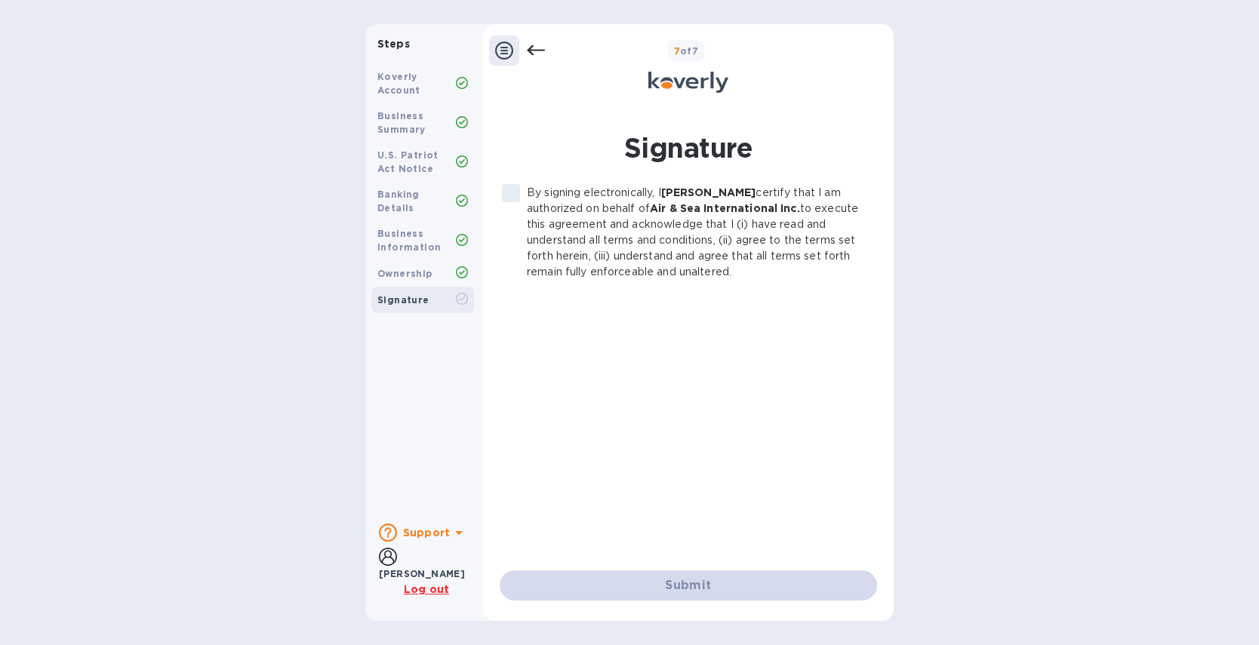
click at [442, 533] on b "Support" at bounding box center [426, 533] width 47 height 12
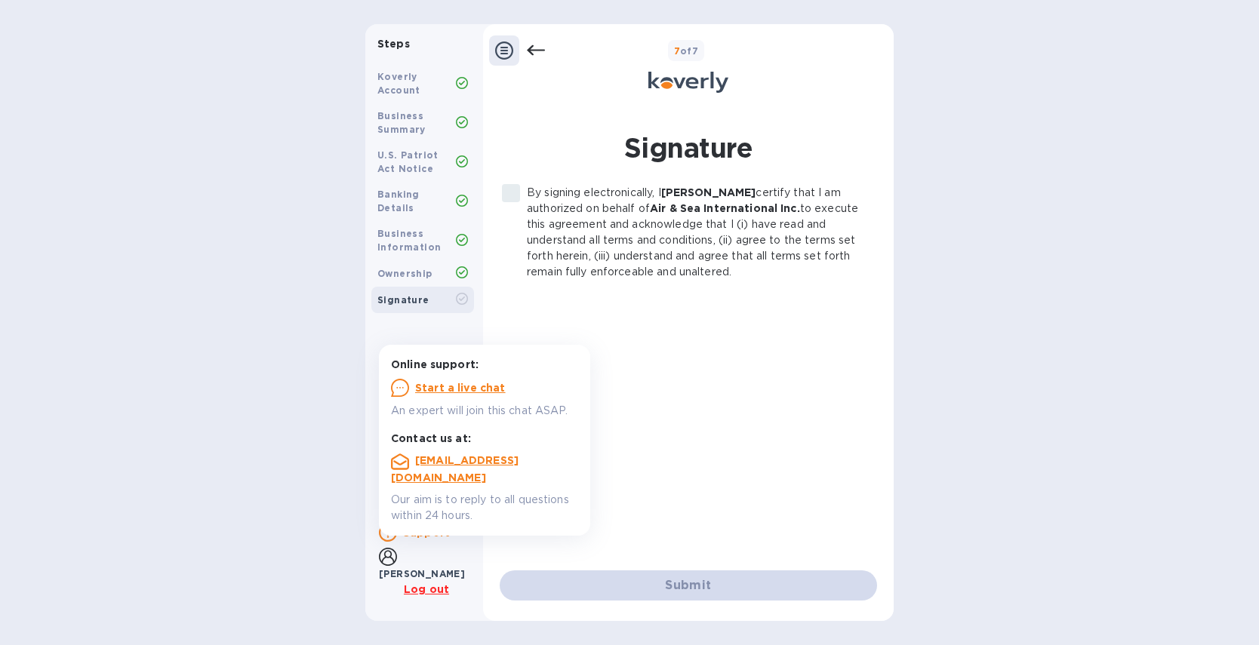
click at [467, 388] on u "Start a live chat" at bounding box center [460, 388] width 91 height 12
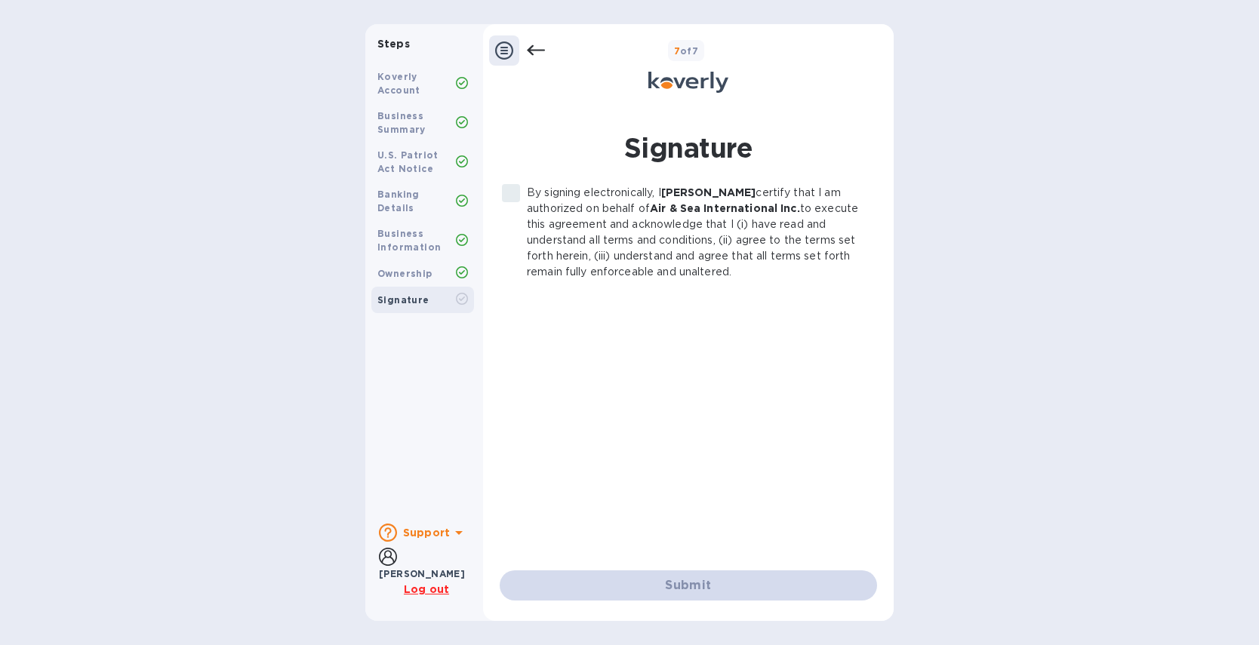
click at [704, 333] on div "By signing electronically, I Rebecca Johnson certify that I am authorized on be…" at bounding box center [688, 366] width 377 height 362
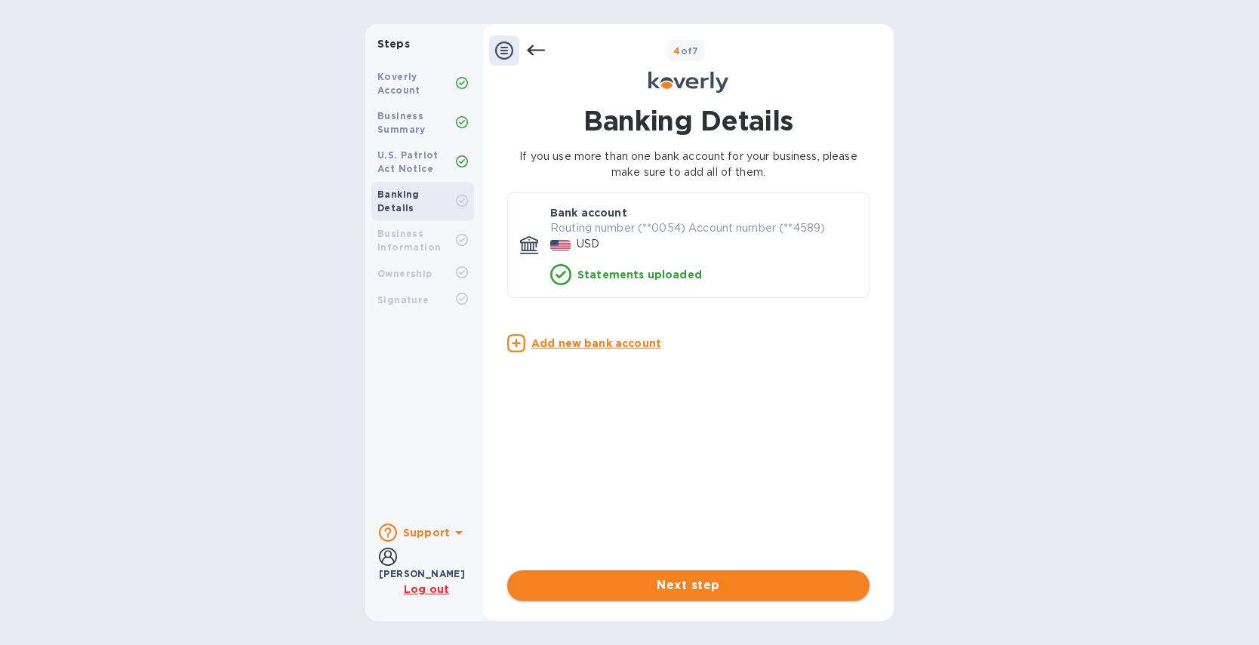
click at [714, 583] on span "Next step" at bounding box center [688, 586] width 338 height 18
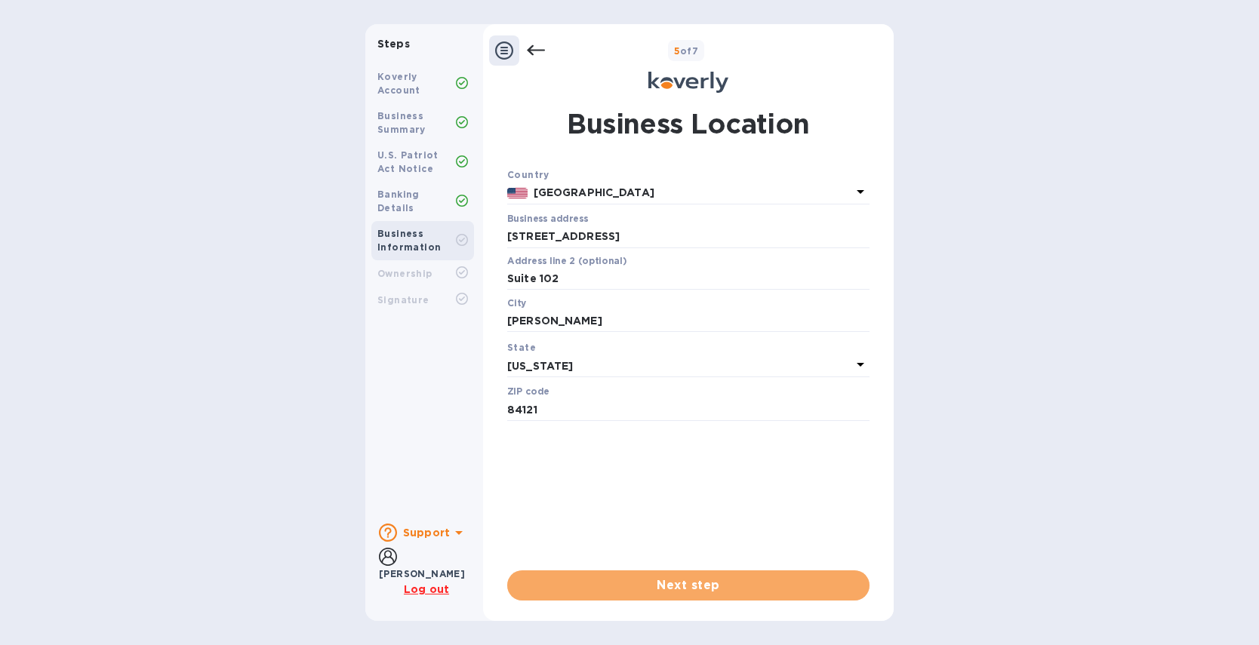
click at [654, 588] on span "Next step" at bounding box center [688, 586] width 338 height 18
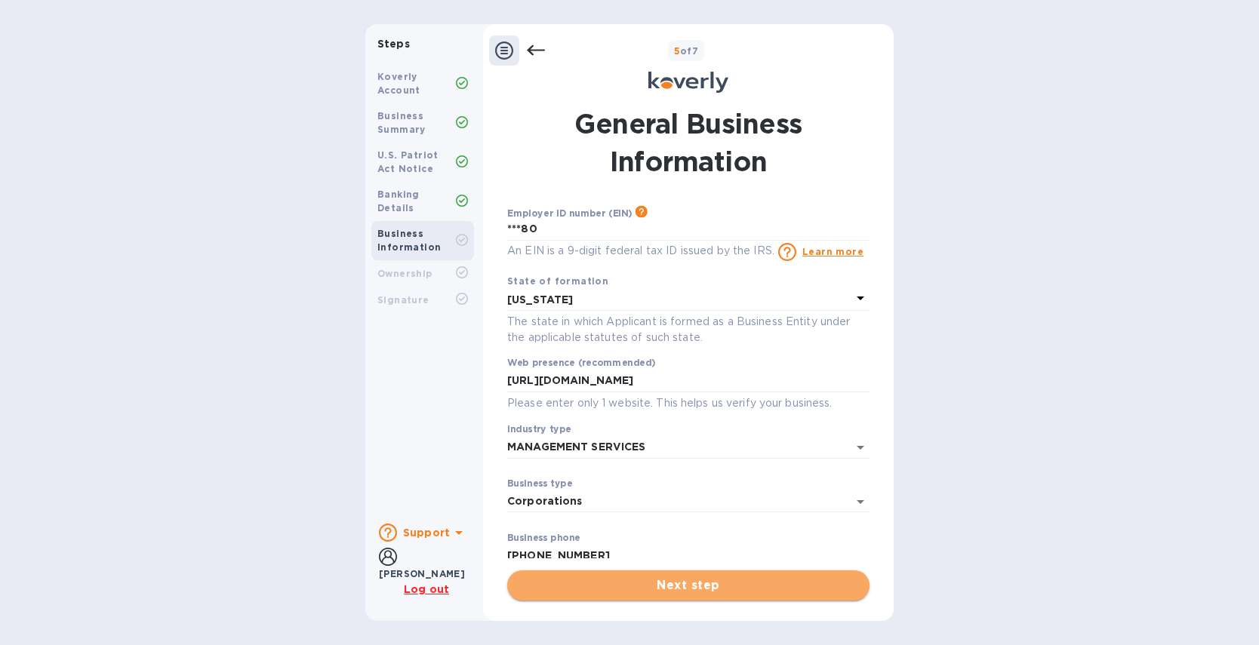
click at [661, 599] on button "Next step" at bounding box center [688, 586] width 362 height 30
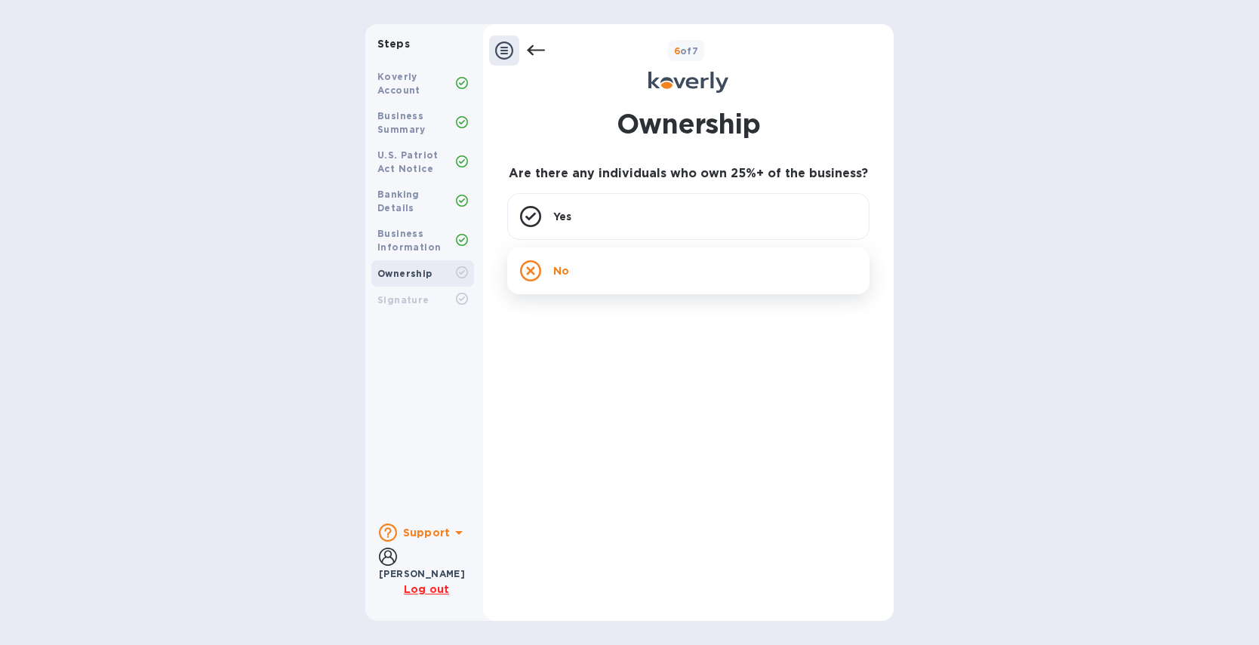
click at [617, 263] on div "No" at bounding box center [688, 271] width 362 height 47
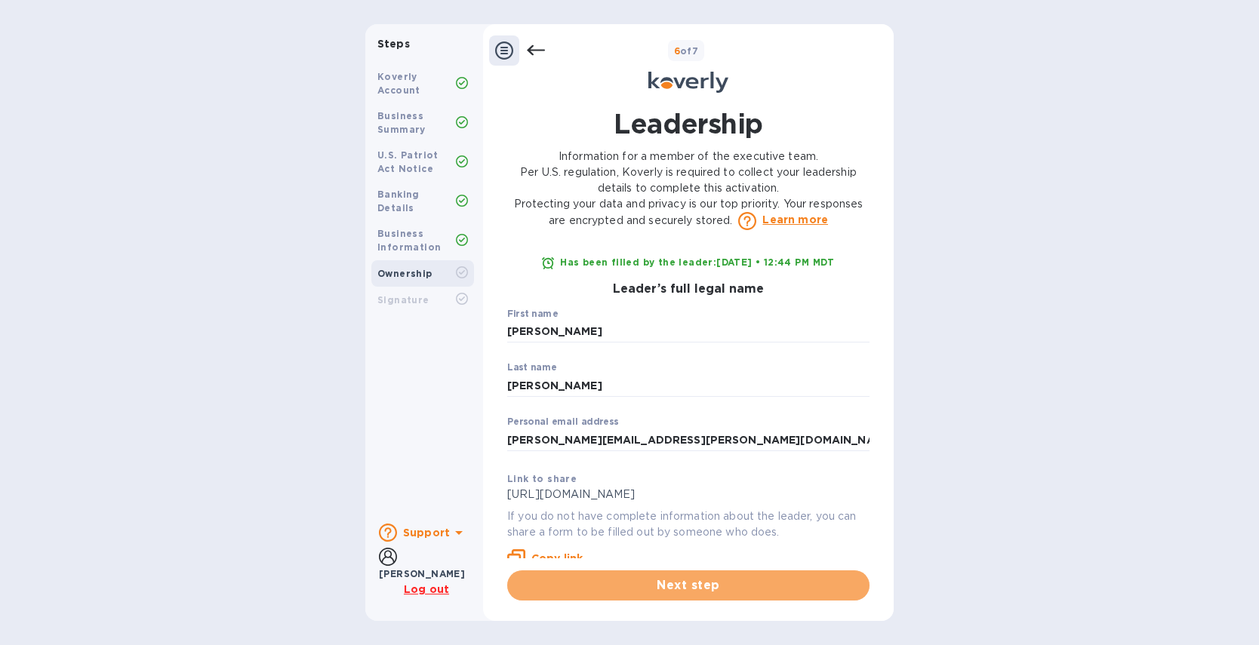
click at [644, 581] on span "Next step" at bounding box center [688, 586] width 338 height 18
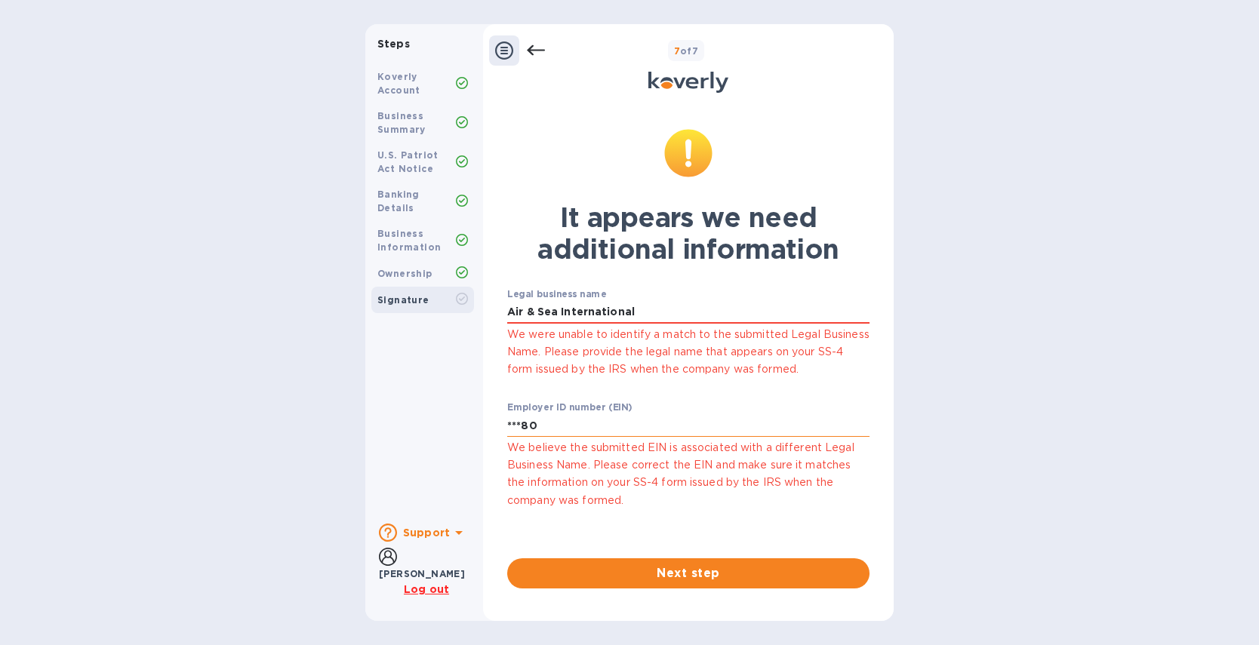
click at [562, 431] on input "***80" at bounding box center [688, 425] width 362 height 23
drag, startPoint x: 606, startPoint y: 420, endPoint x: 371, endPoint y: 414, distance: 234.8
click at [377, 414] on div "Steps Koverly Account Business Summary U.S. Patriot Act Notice Banking Details …" at bounding box center [629, 322] width 528 height 597
click at [673, 315] on input "Air & Sea International" at bounding box center [688, 312] width 362 height 23
click at [590, 425] on input "***80" at bounding box center [688, 425] width 362 height 23
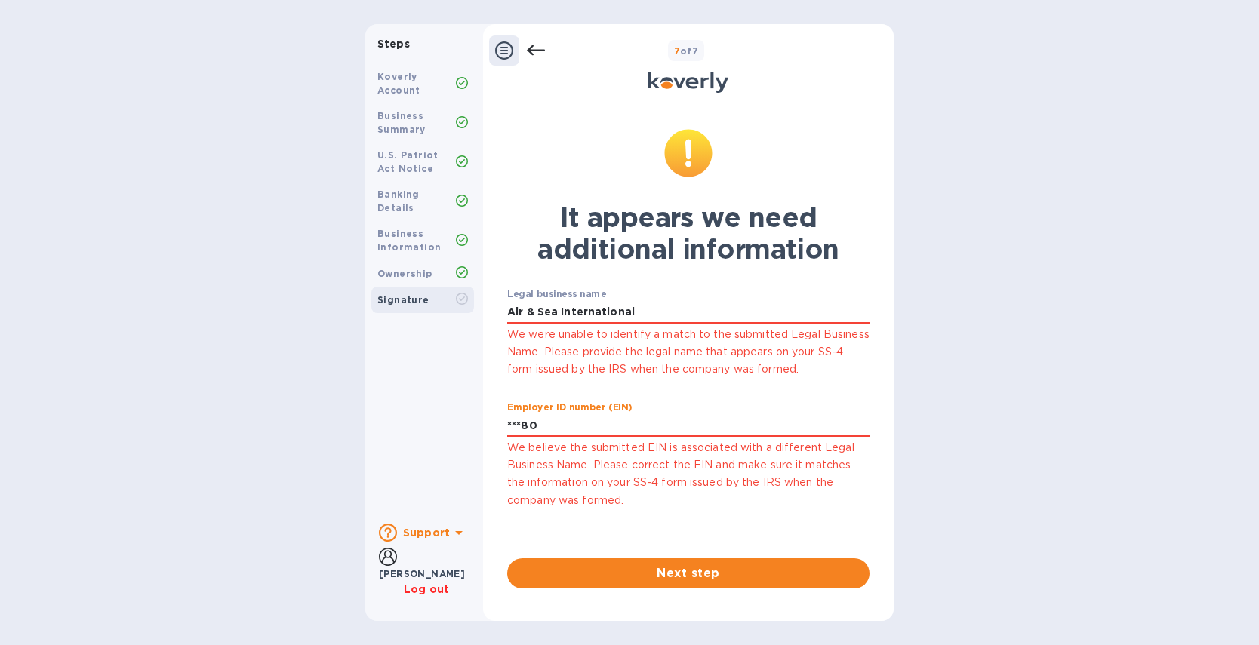
drag, startPoint x: 590, startPoint y: 425, endPoint x: 404, endPoint y: 420, distance: 186.5
click at [419, 420] on div "Steps Koverly Account Business Summary U.S. Patriot Act Notice Banking Details …" at bounding box center [629, 322] width 528 height 597
type input "***80"
type input "4"
click at [761, 491] on p "We believe the submitted EIN is associated with a different Legal Business Name…" at bounding box center [688, 474] width 362 height 70
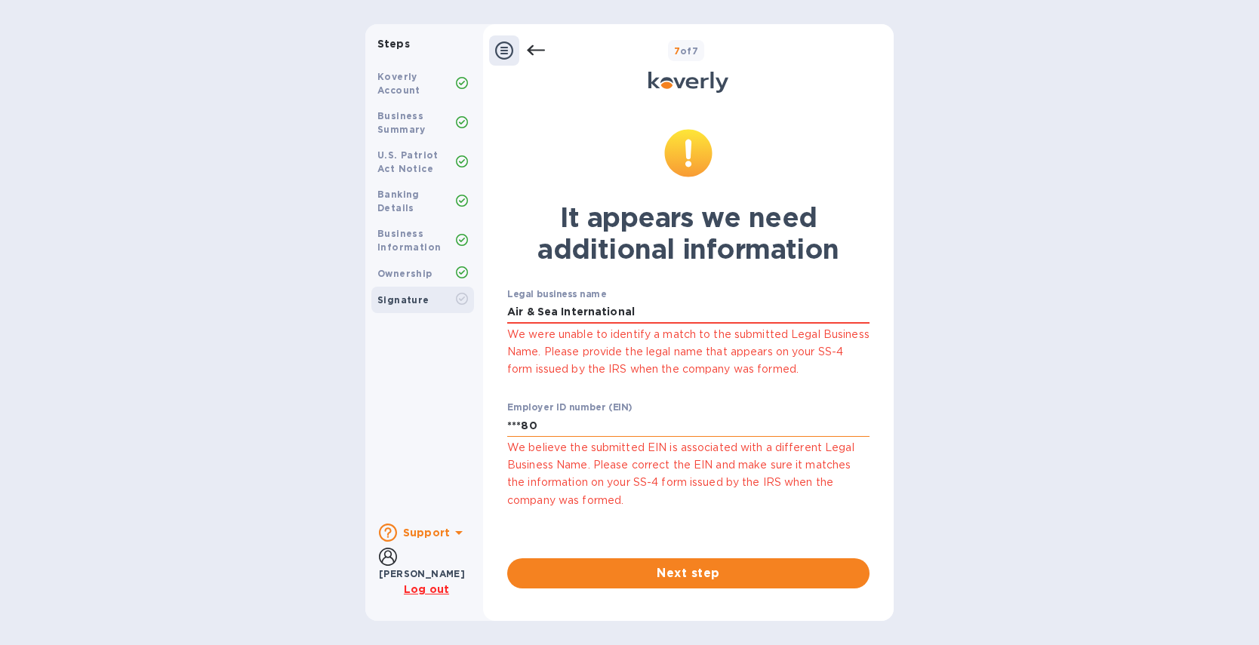
click at [633, 423] on input "***80" at bounding box center [688, 425] width 362 height 23
click at [730, 307] on input "Air & Sea International" at bounding box center [688, 312] width 362 height 23
click at [584, 427] on input "***80" at bounding box center [688, 425] width 362 height 23
drag, startPoint x: 577, startPoint y: 427, endPoint x: 411, endPoint y: 428, distance: 166.1
click at [414, 428] on div "Steps Koverly Account Business Summary U.S. Patriot Act Notice Banking Details …" at bounding box center [629, 322] width 528 height 597
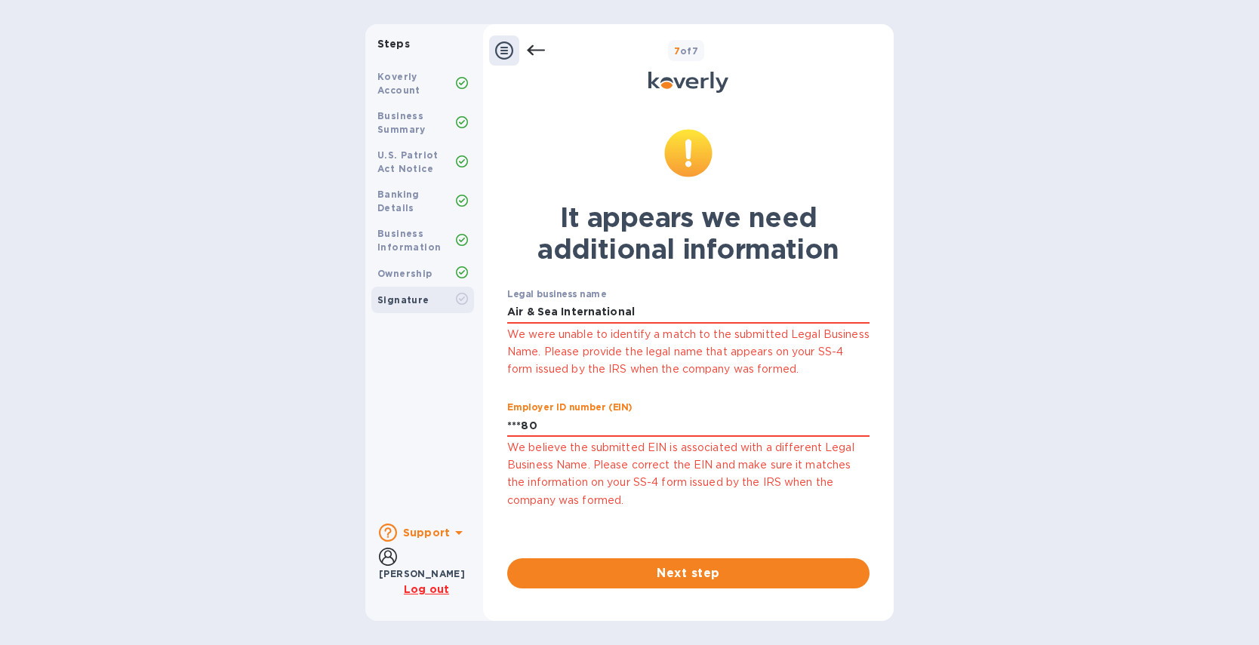
type input "***80"
click at [682, 519] on div "It appears we need additional information Legal business name Air & Sea Interna…" at bounding box center [688, 331] width 362 height 405
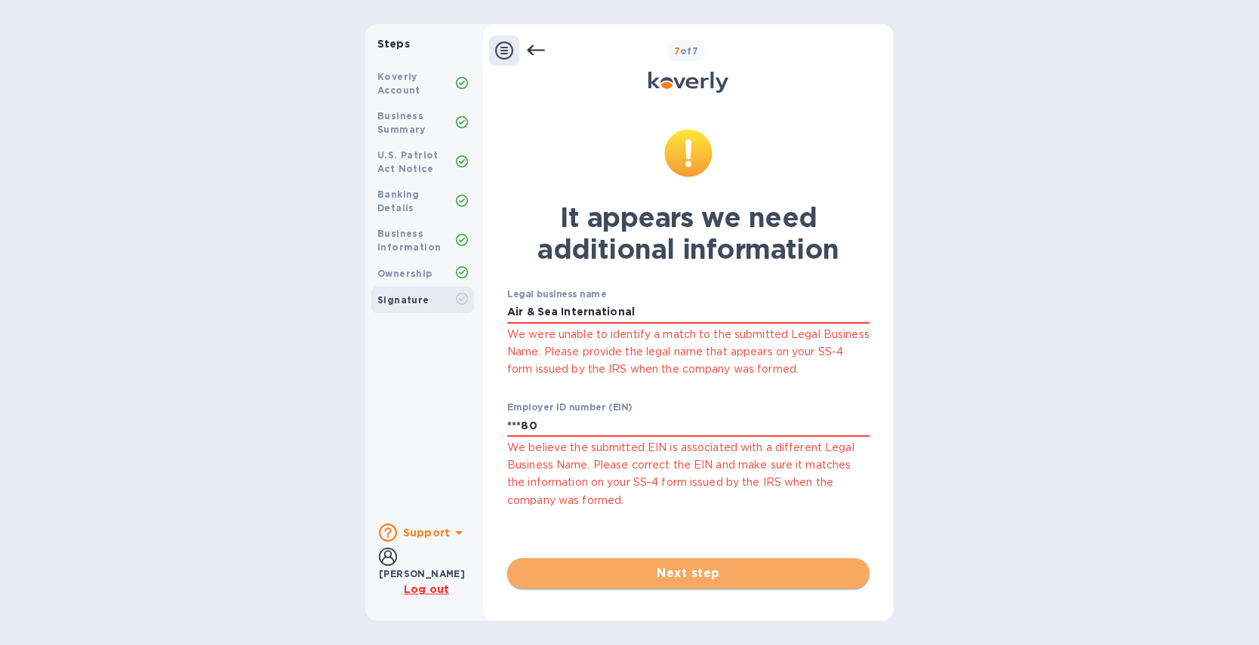
click at [687, 565] on span "Next step" at bounding box center [688, 574] width 338 height 18
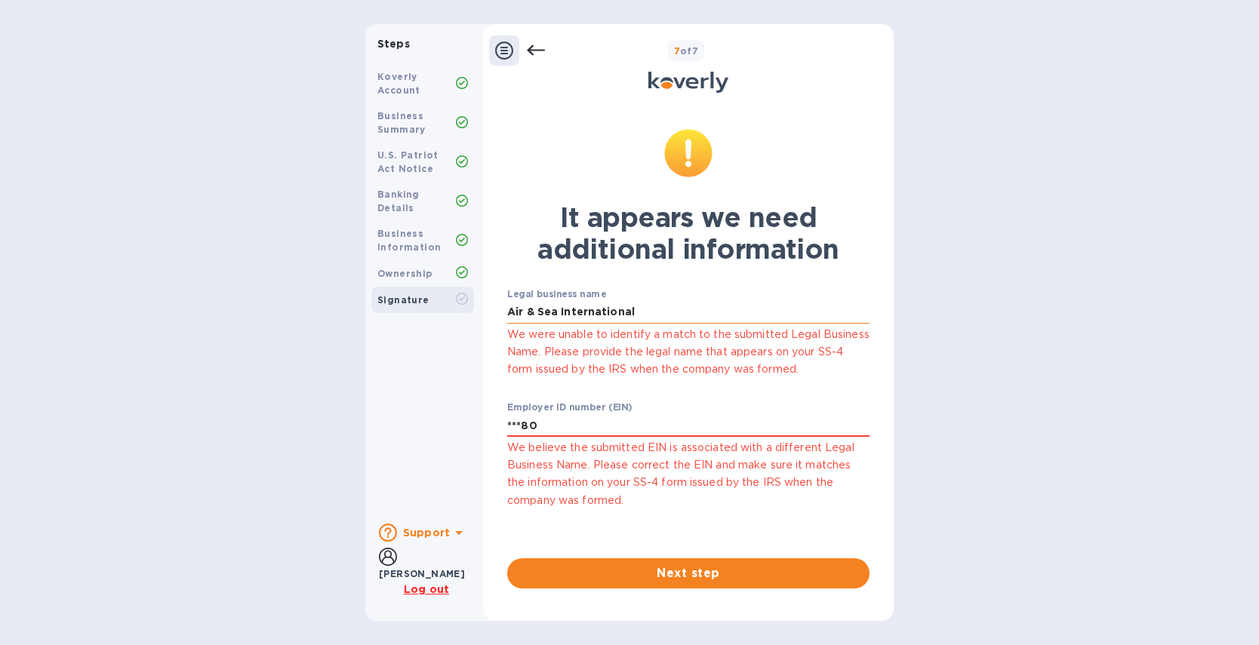
click at [659, 310] on input "Air & Sea International" at bounding box center [688, 312] width 362 height 23
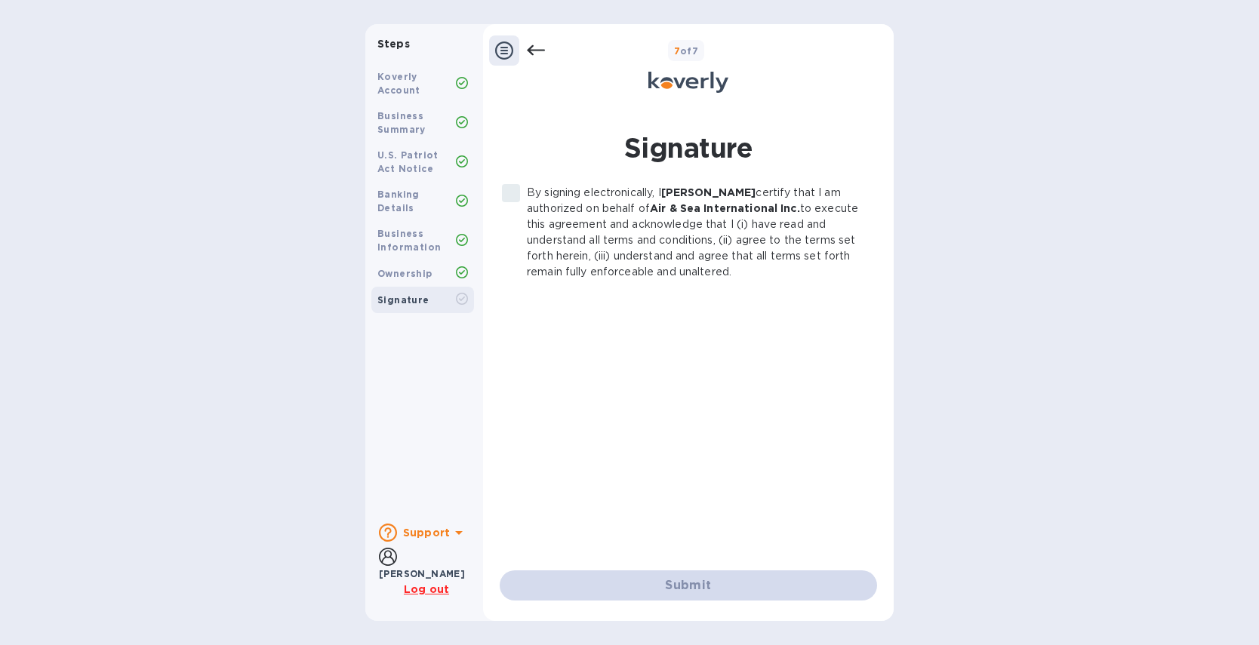
click at [428, 534] on b "Support" at bounding box center [426, 533] width 47 height 12
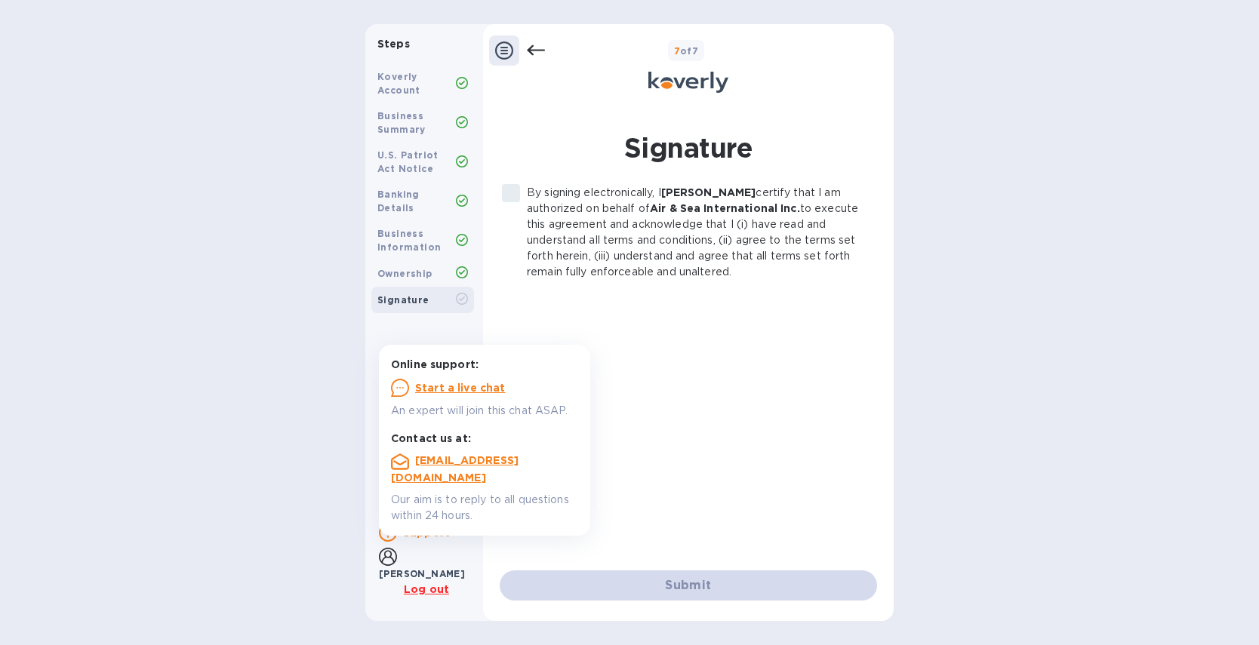
click at [472, 390] on u "Start a live chat" at bounding box center [460, 388] width 91 height 12
